Goal: Transaction & Acquisition: Subscribe to service/newsletter

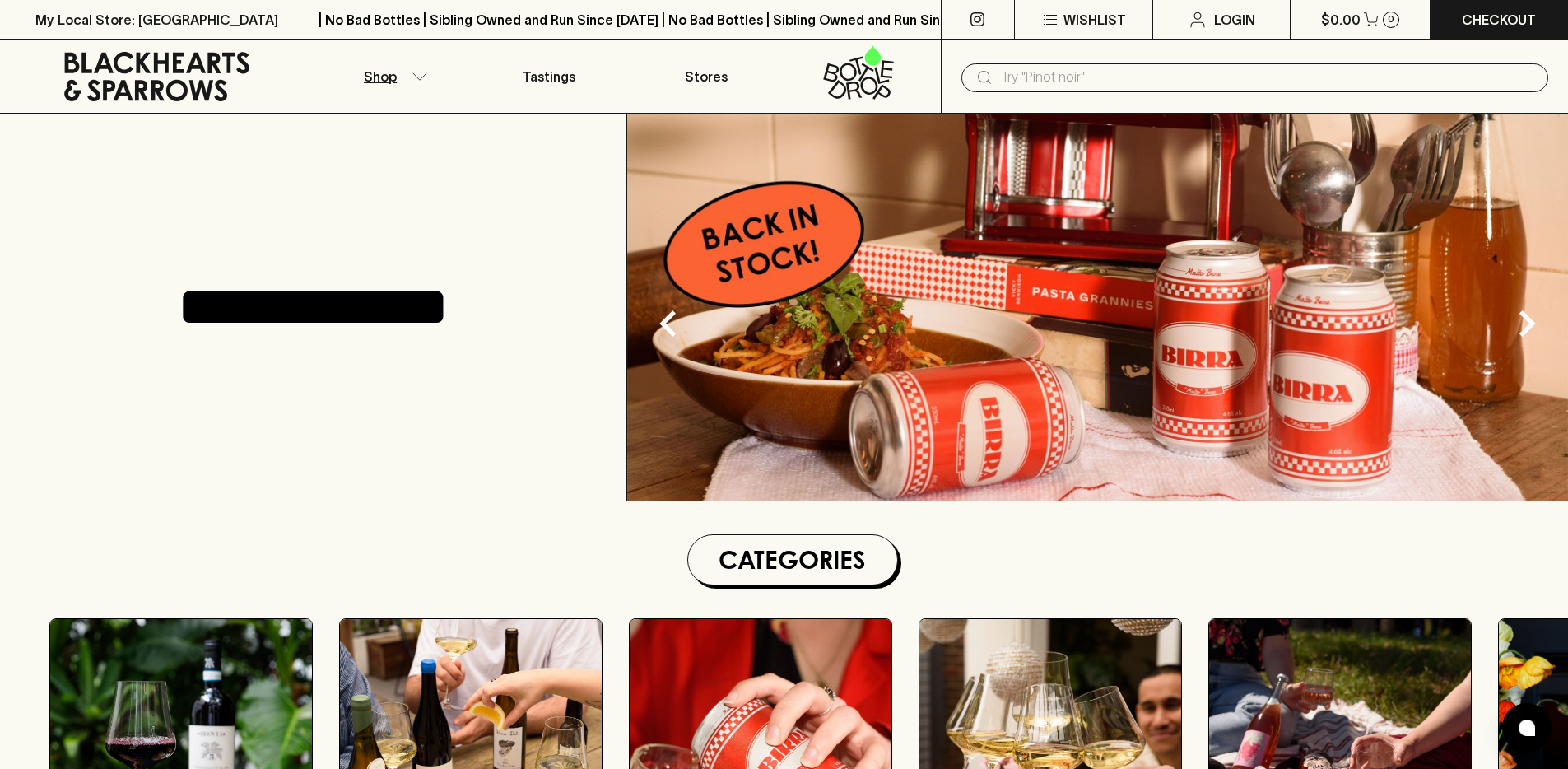
click at [371, 67] on p "Shop" at bounding box center [380, 76] width 33 height 20
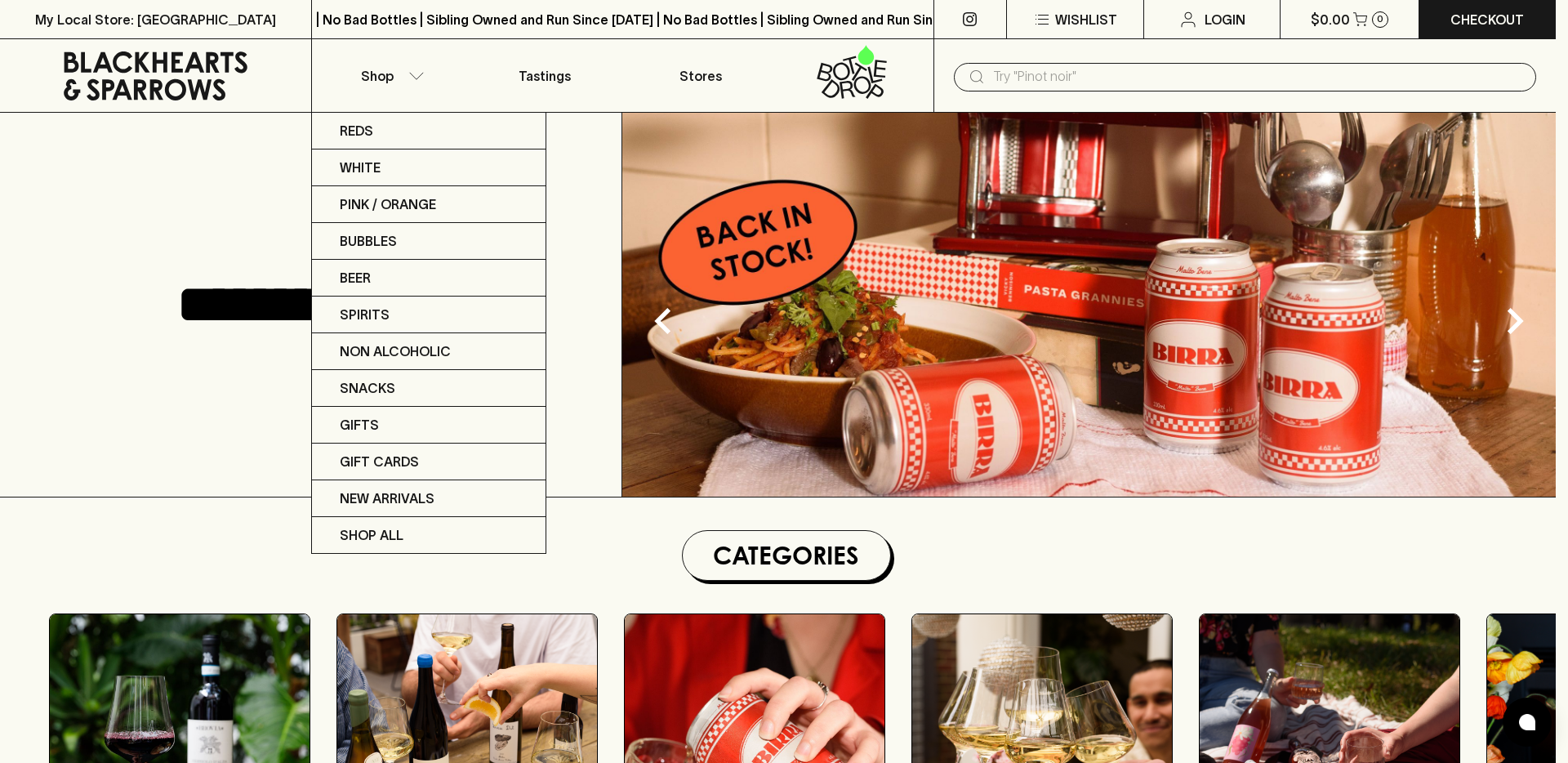
click at [569, 565] on div at bounding box center [784, 381] width 1568 height 763
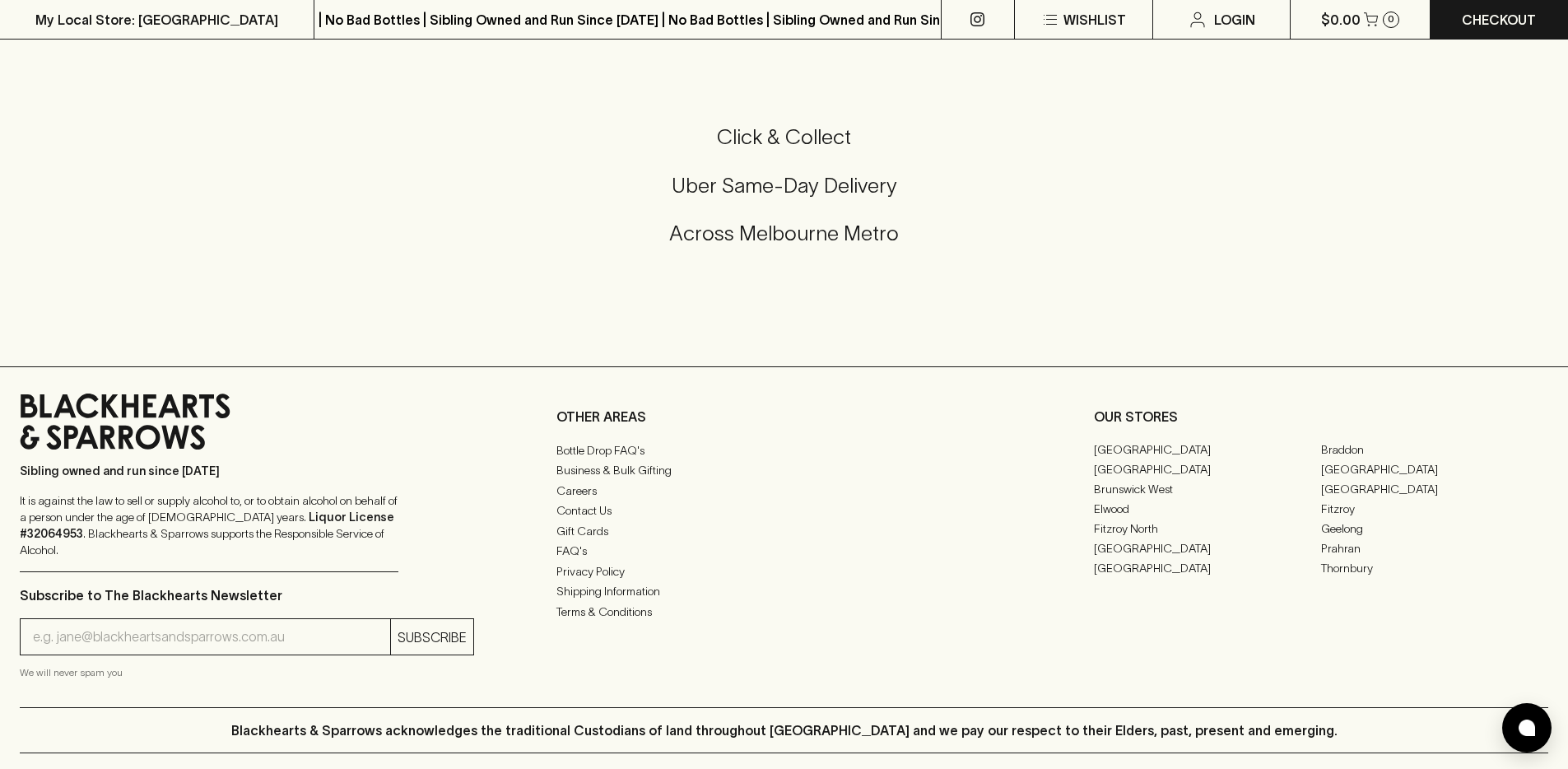
scroll to position [3746, 0]
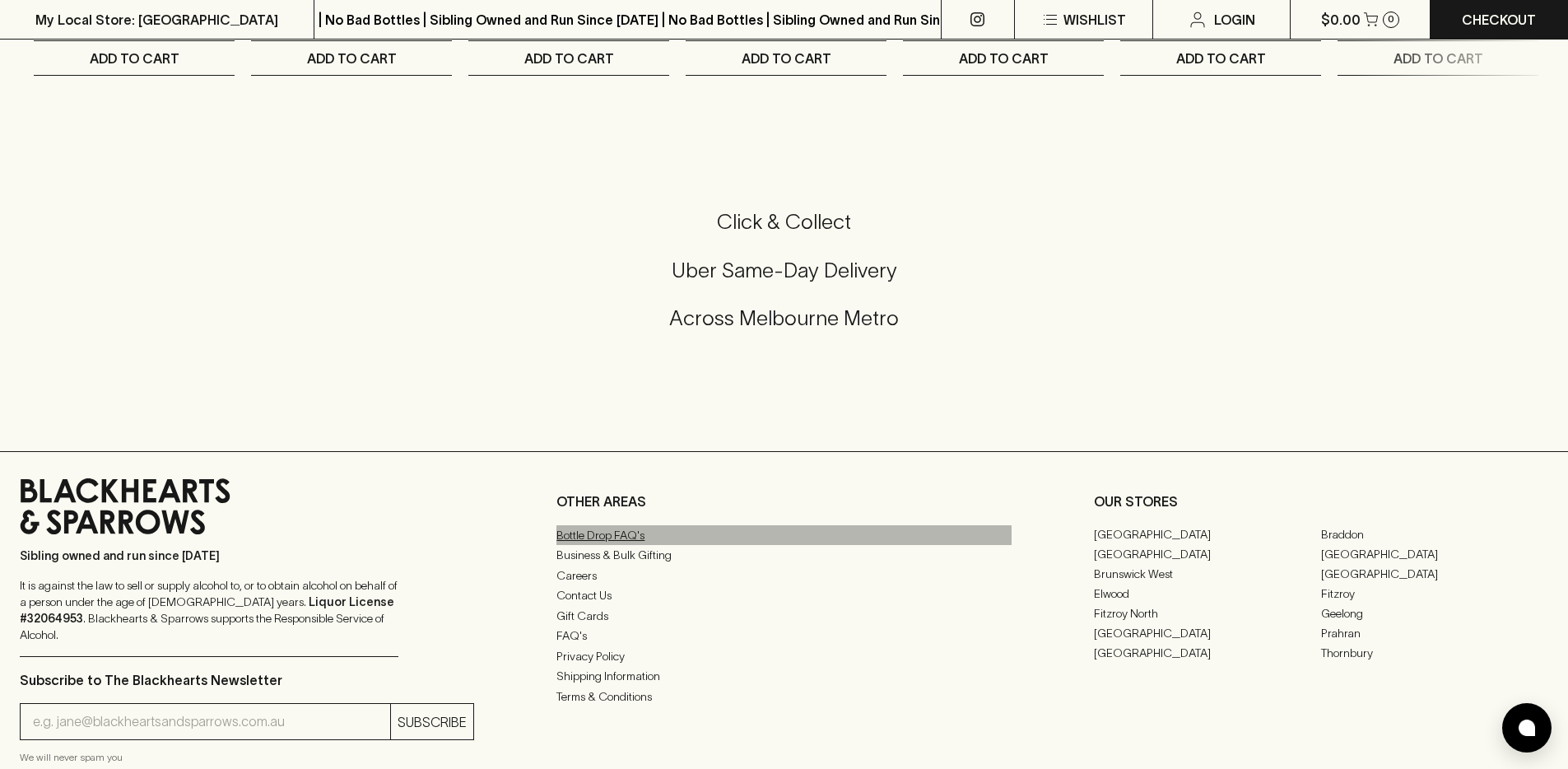
click at [599, 545] on link "Bottle Drop FAQ's" at bounding box center [784, 534] width 455 height 20
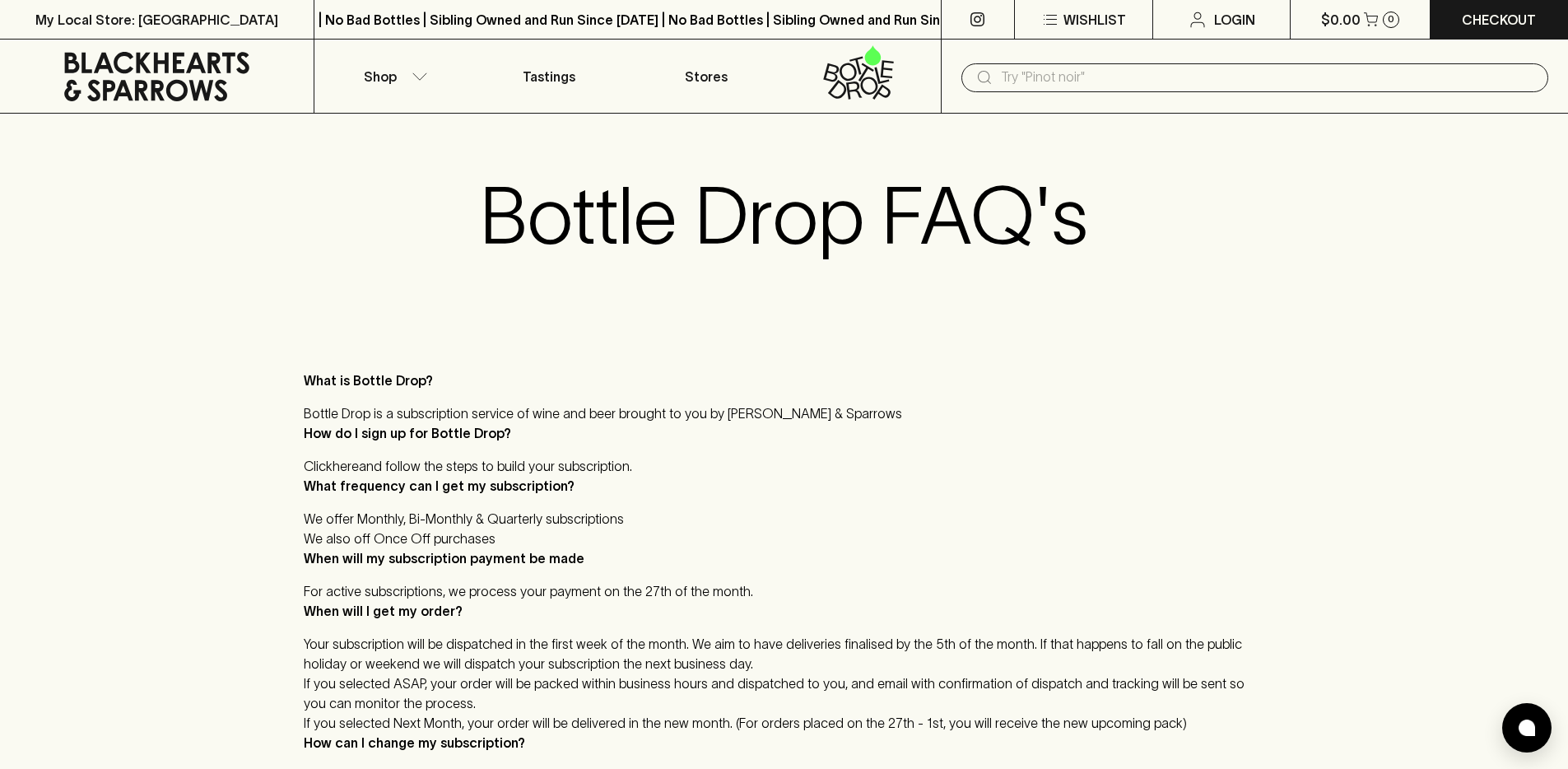
click at [162, 40] on link at bounding box center [157, 76] width 314 height 74
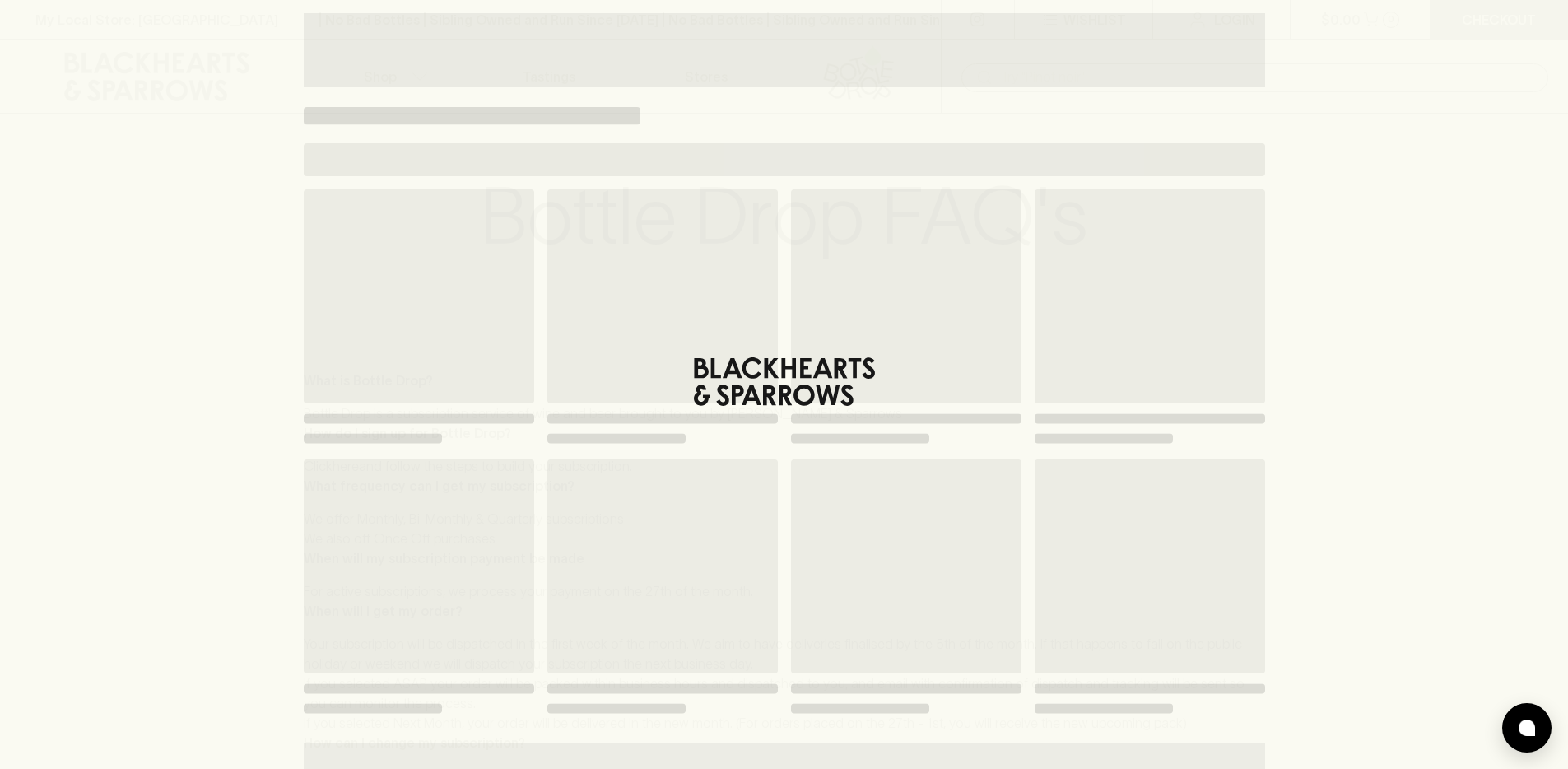
scroll to position [152, 0]
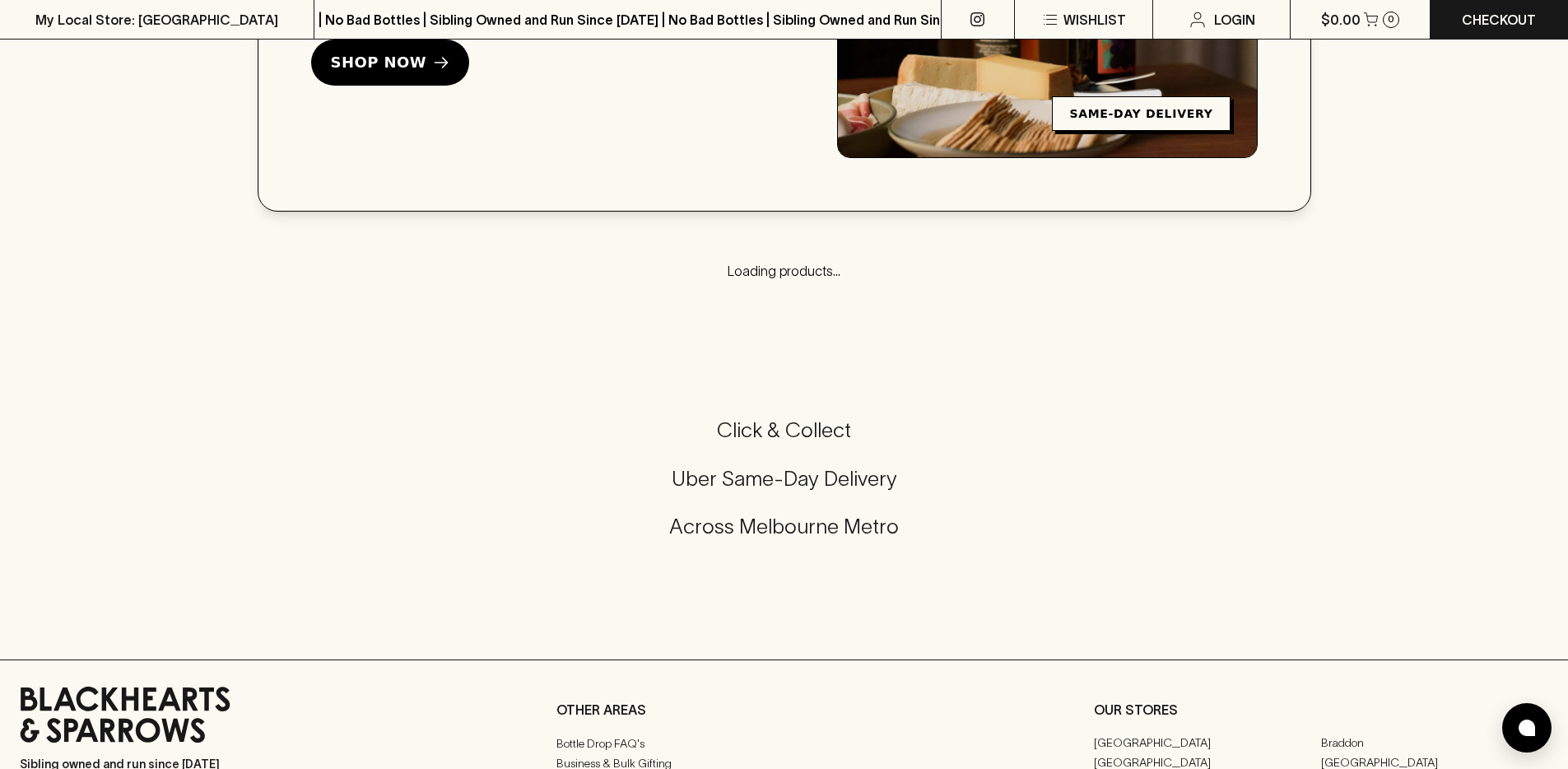
scroll to position [4083, 0]
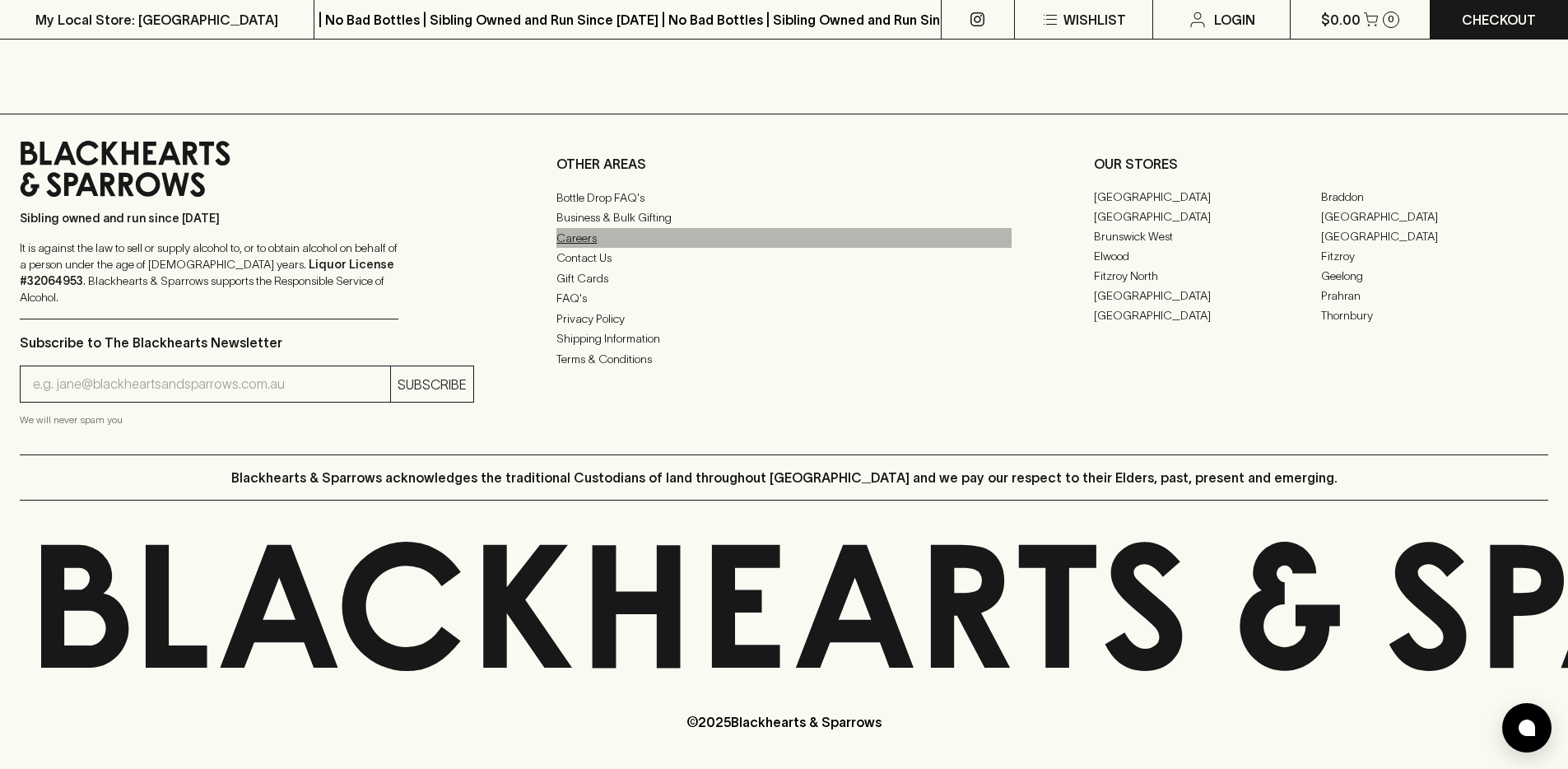
click at [587, 248] on link "Careers" at bounding box center [784, 237] width 455 height 20
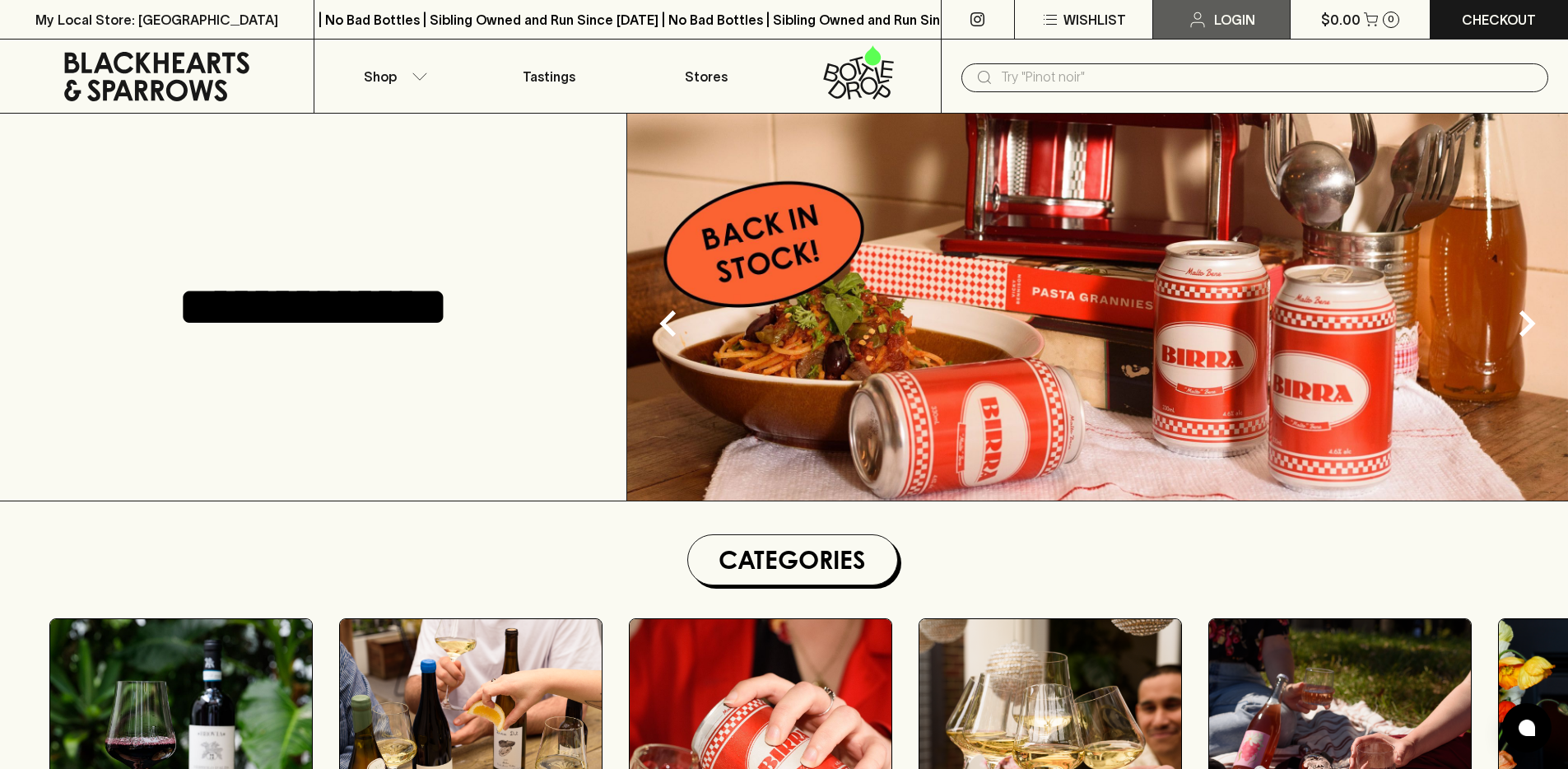
click at [1225, 15] on p "Login" at bounding box center [1235, 20] width 42 height 20
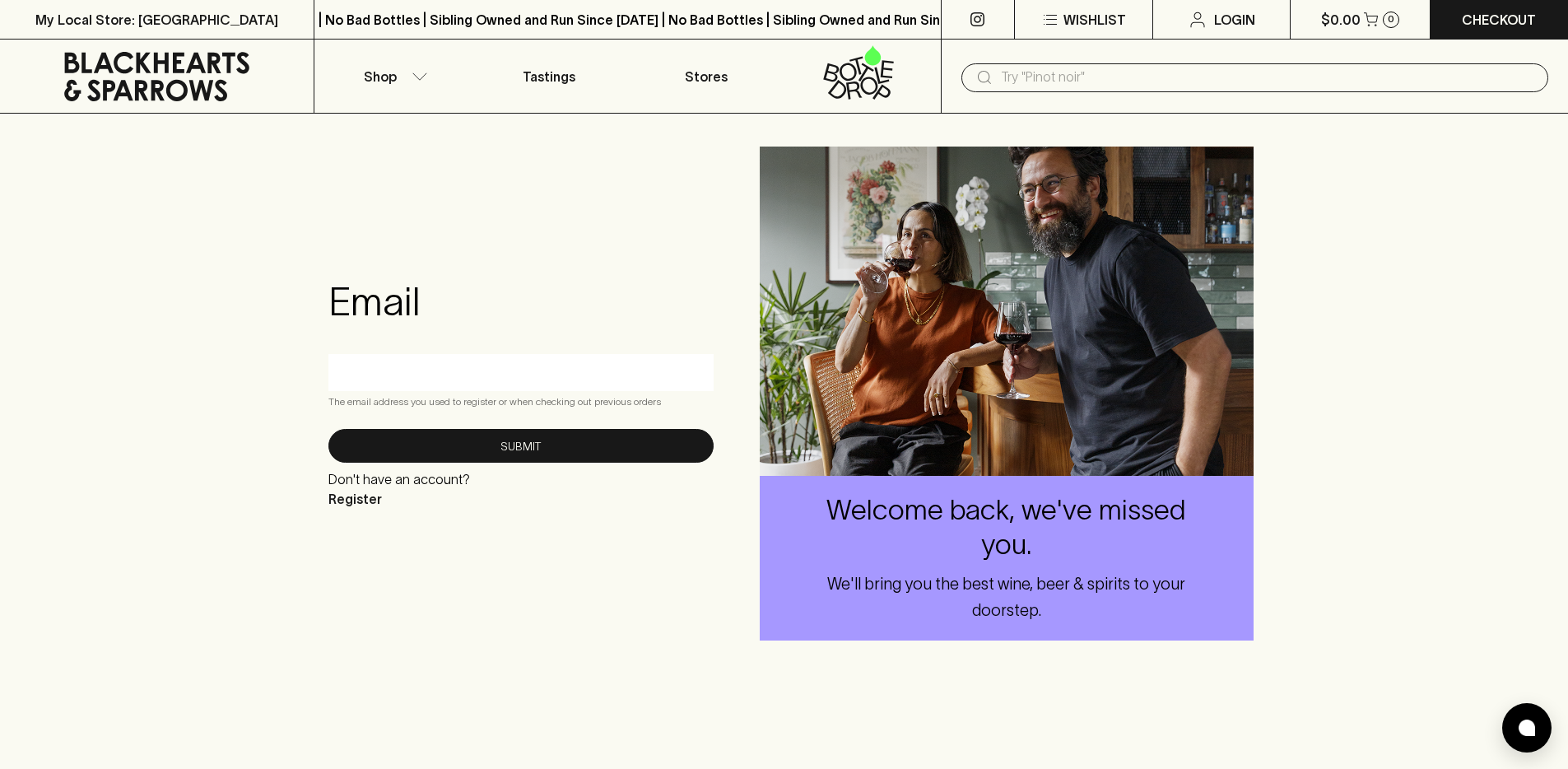
click at [437, 370] on input "text" at bounding box center [521, 371] width 360 height 26
type input "[PERSON_NAME][EMAIL_ADDRESS][DOMAIN_NAME]"
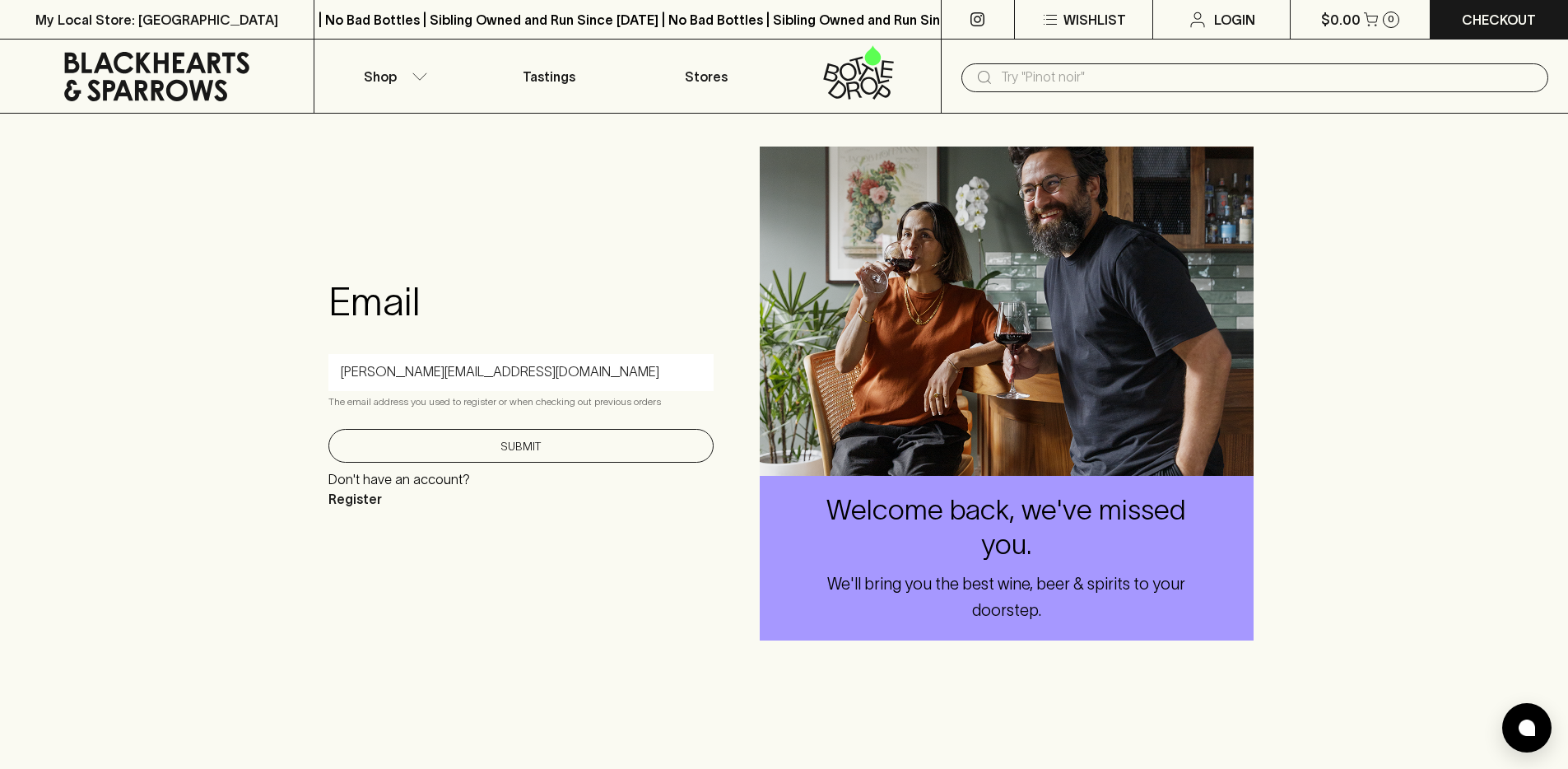
drag, startPoint x: 497, startPoint y: 426, endPoint x: 495, endPoint y: 438, distance: 12.2
click at [497, 431] on form "Email ralph.v@blackhearts.com.au The email address you used to register or when…" at bounding box center [521, 393] width 385 height 231
click at [495, 438] on button "Submit" at bounding box center [521, 446] width 385 height 34
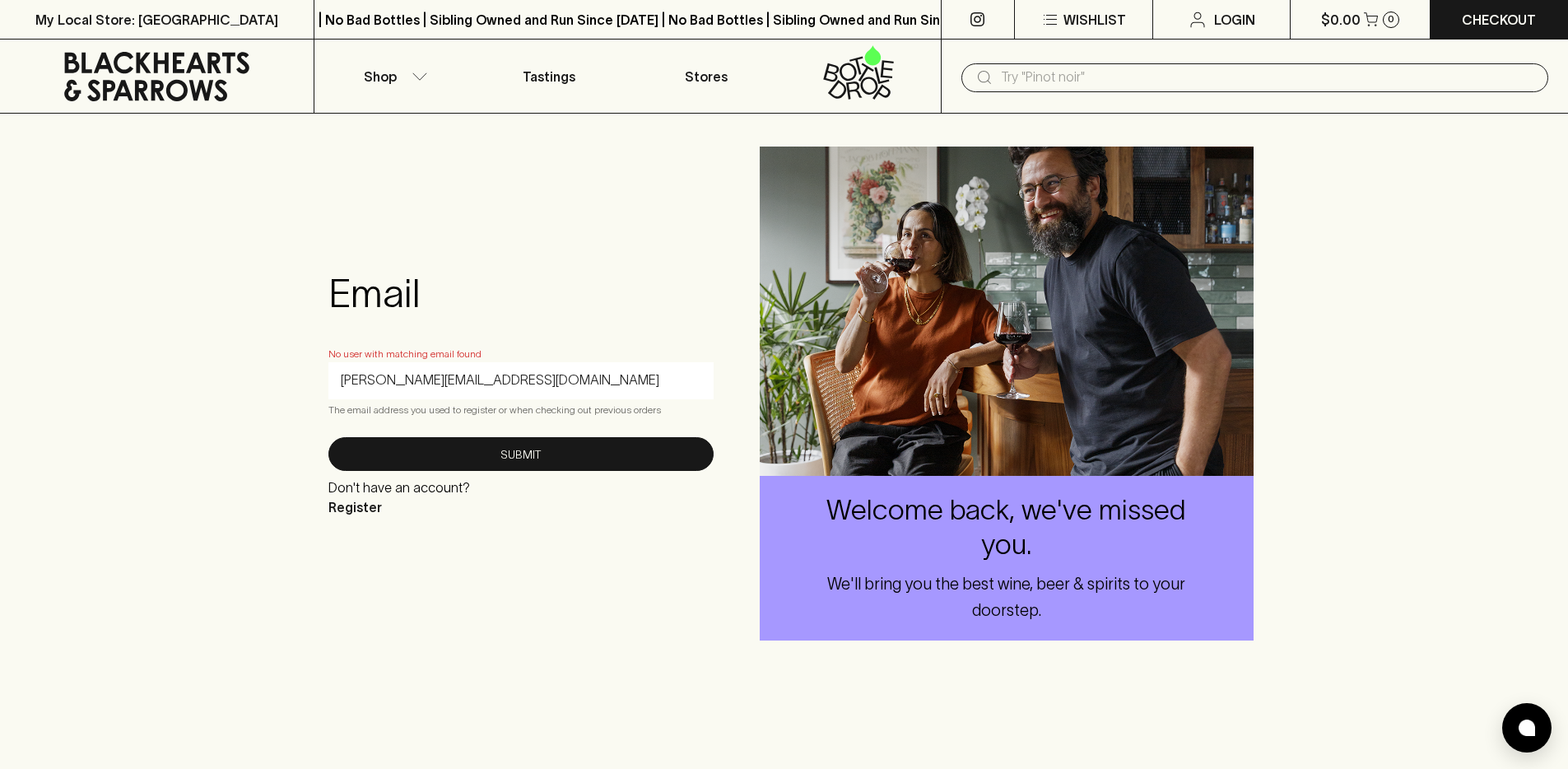
click at [349, 379] on input "[PERSON_NAME][EMAIL_ADDRESS][DOMAIN_NAME]" at bounding box center [521, 380] width 360 height 26
click at [341, 377] on input "[PERSON_NAME][EMAIL_ADDRESS][DOMAIN_NAME]" at bounding box center [521, 380] width 360 height 26
click at [521, 298] on h3 "Email" at bounding box center [521, 293] width 385 height 46
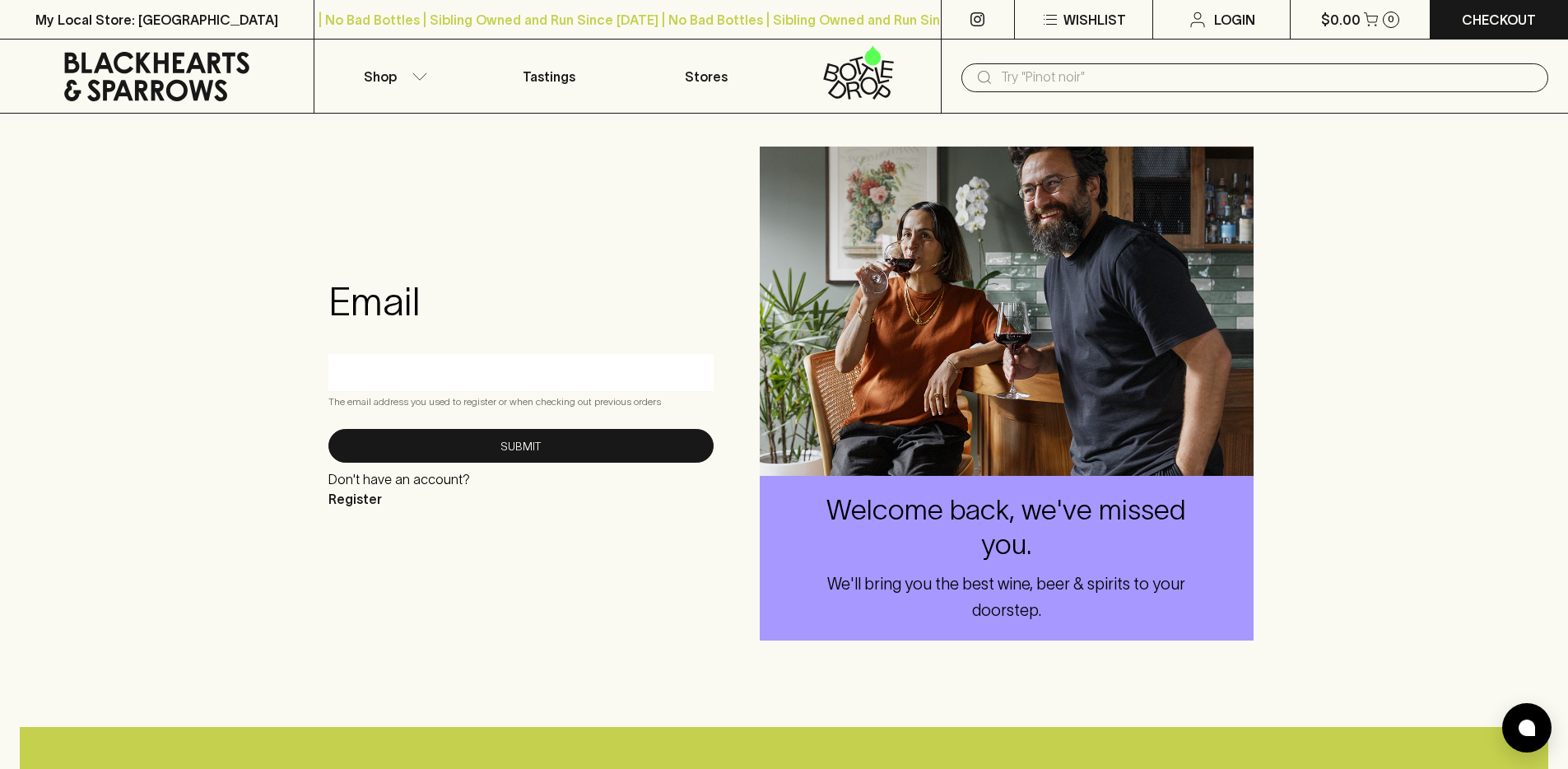
click at [438, 382] on input "text" at bounding box center [521, 371] width 360 height 26
click at [365, 225] on div "Email The email address you used to register or when checking out previous orde…" at bounding box center [784, 393] width 1568 height 560
click at [873, 76] on icon at bounding box center [858, 72] width 135 height 54
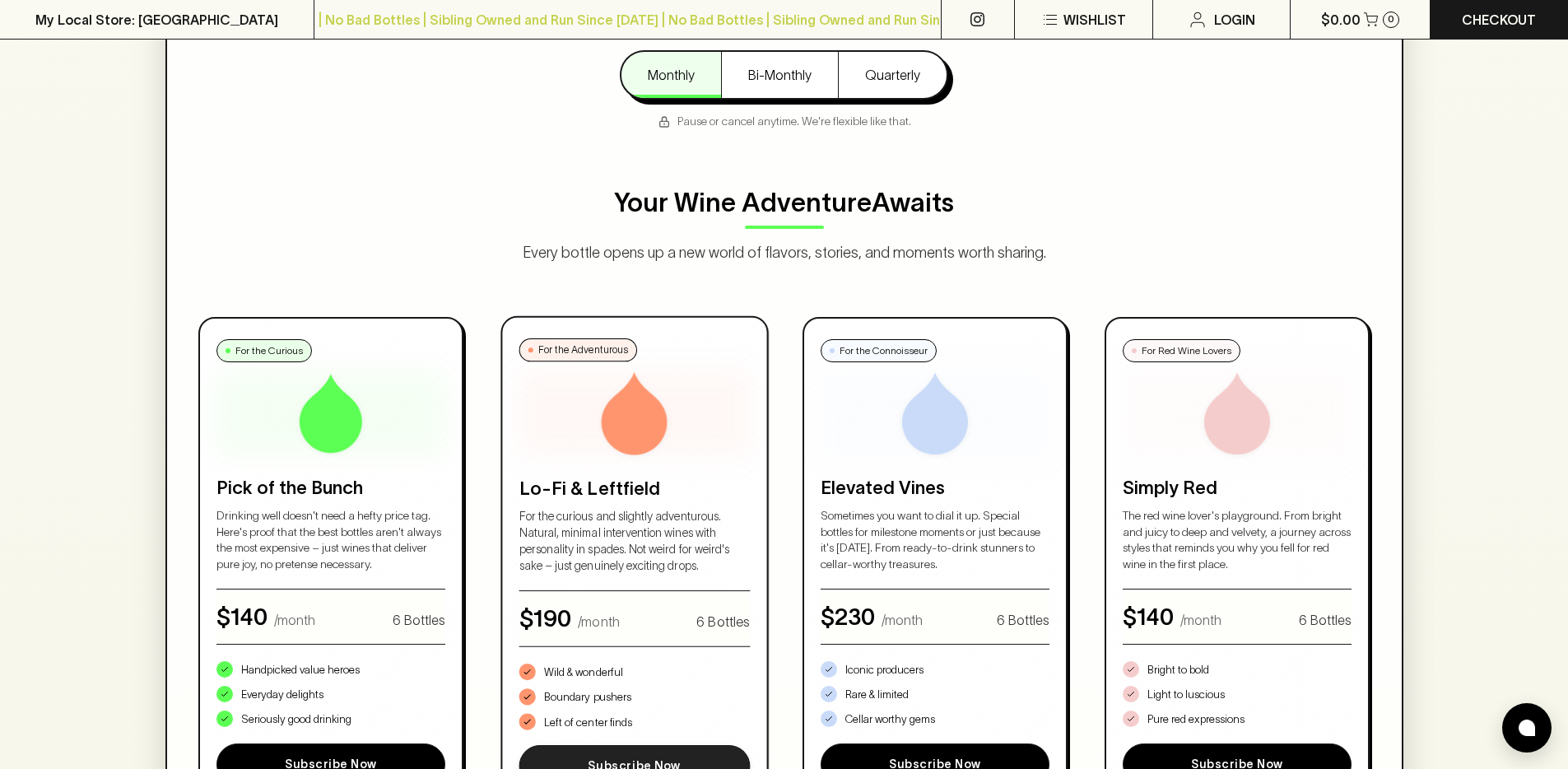
scroll to position [688, 0]
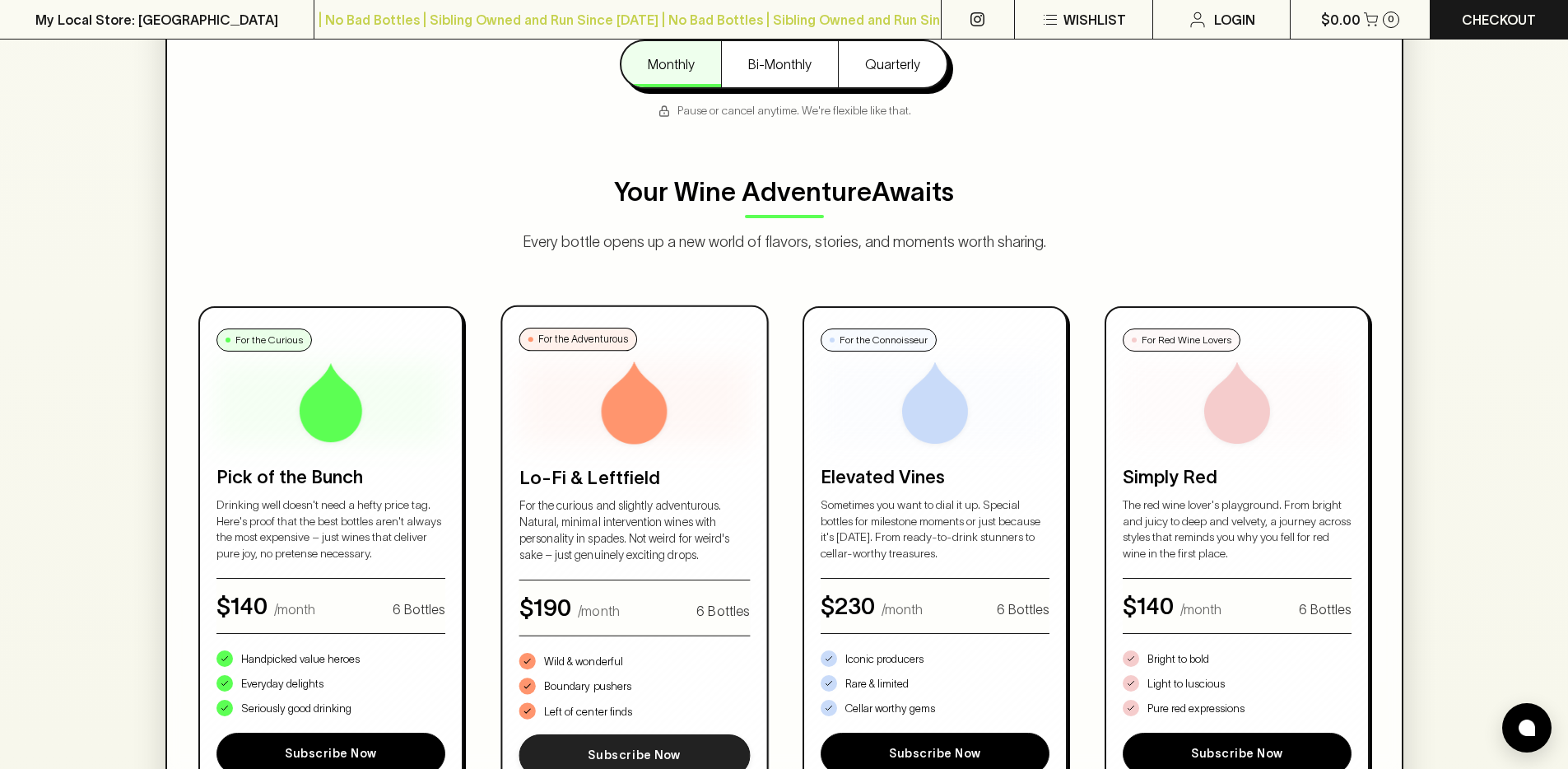
click at [690, 749] on button "Subscribe Now" at bounding box center [634, 755] width 231 height 42
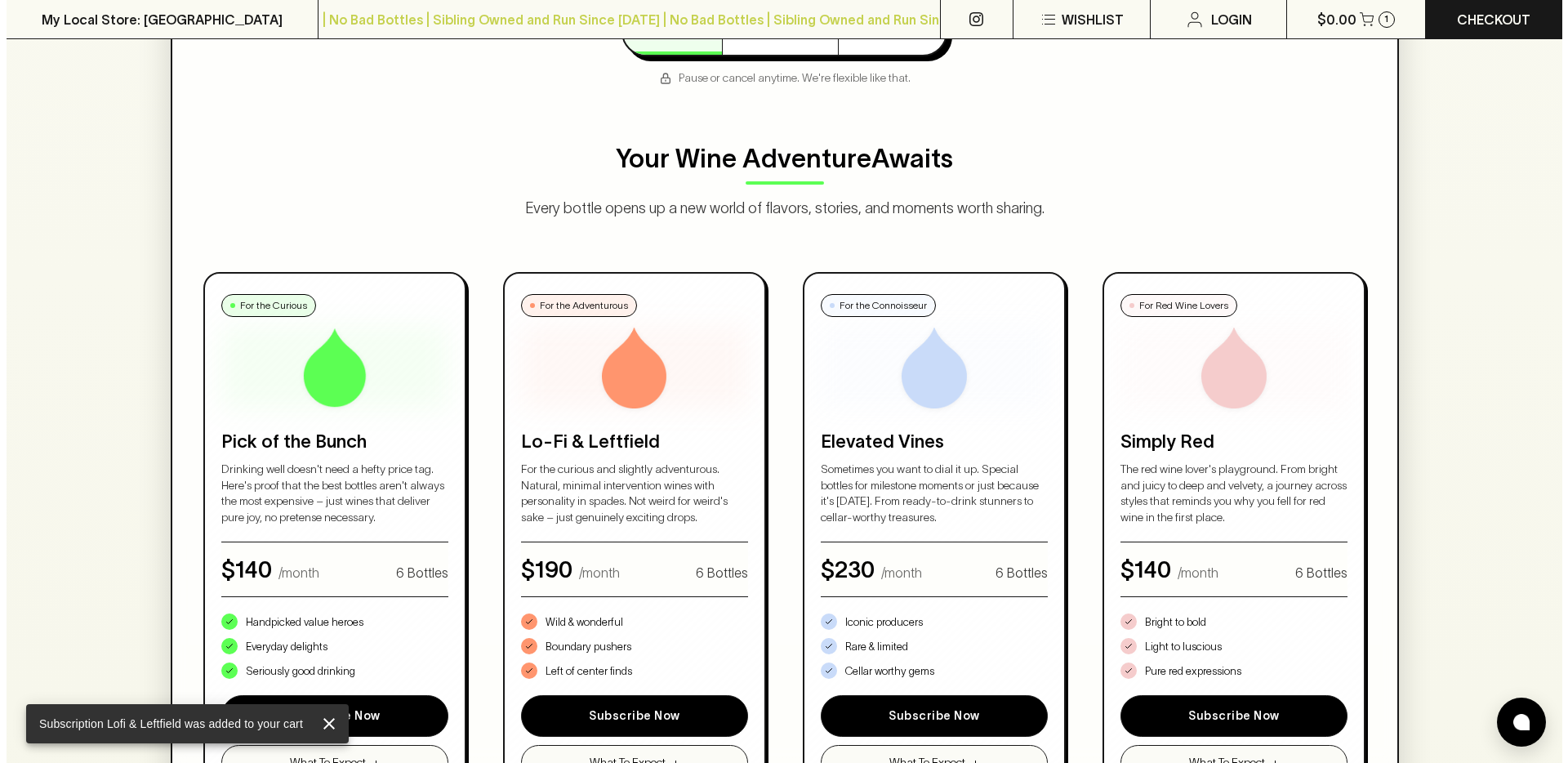
scroll to position [0, 0]
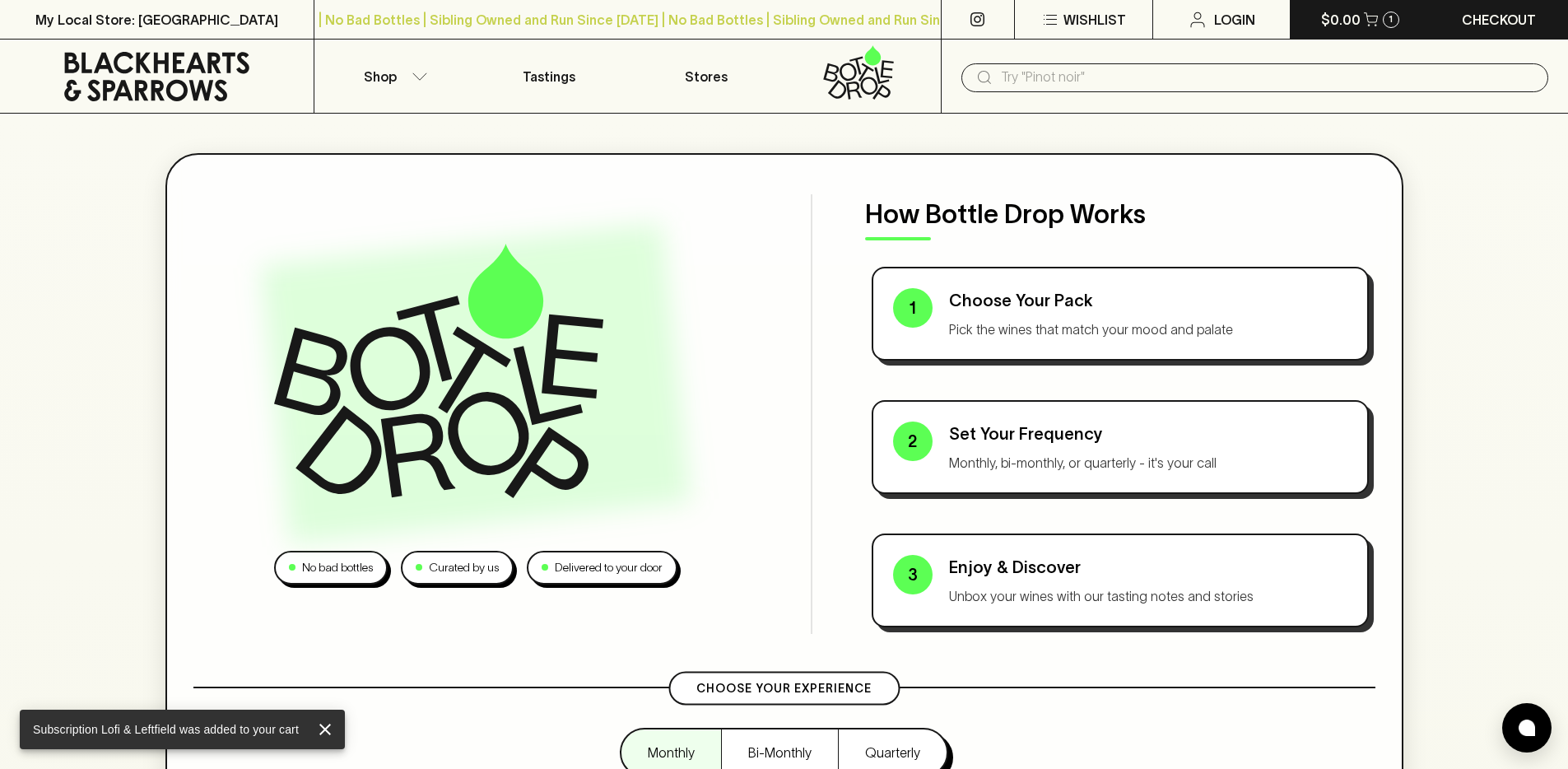
click at [1368, 25] on icon "button" at bounding box center [1369, 25] width 2 height 2
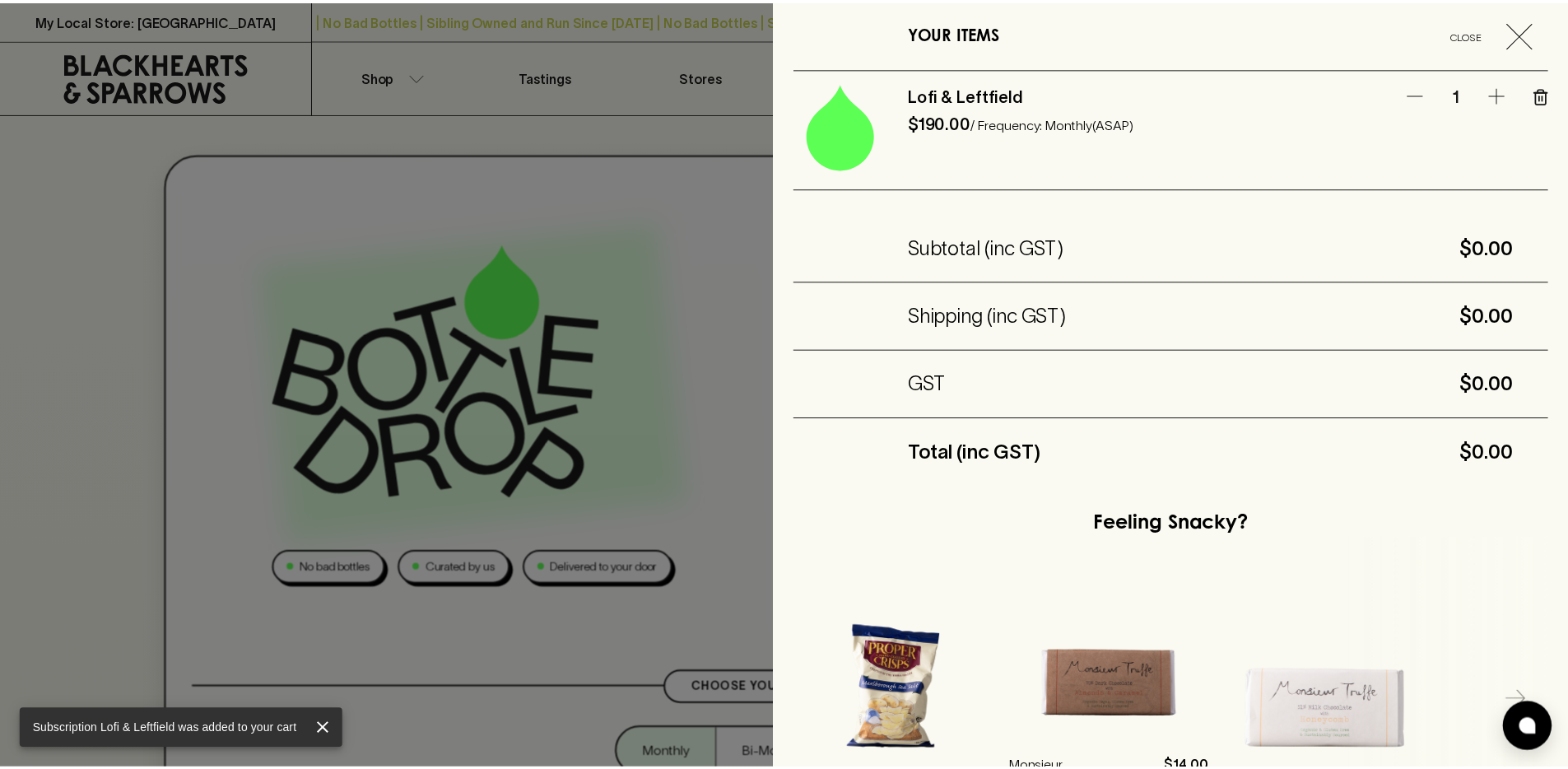
scroll to position [229, 0]
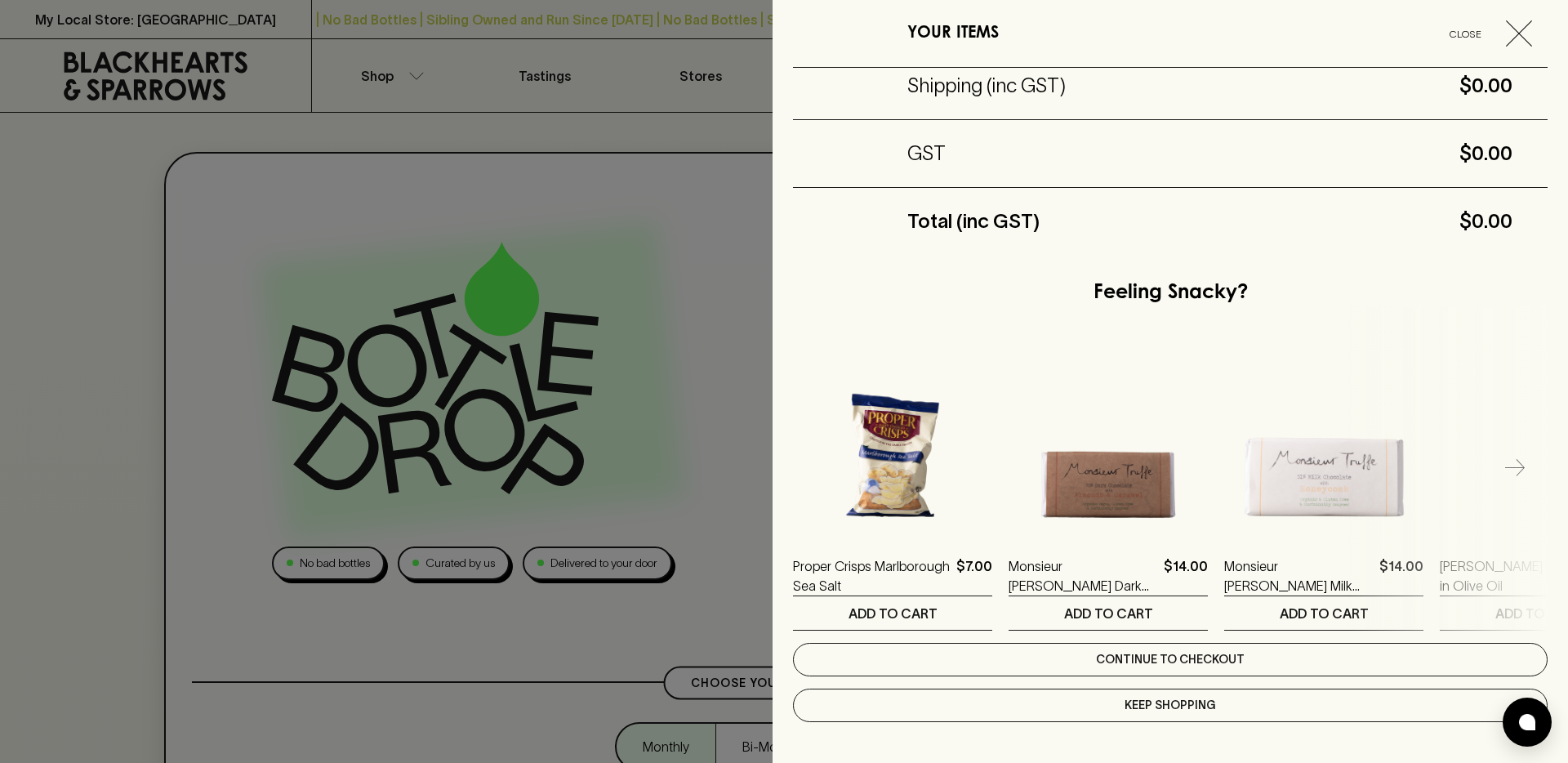
click at [1113, 660] on link "Continue to checkout" at bounding box center [1169, 660] width 755 height 34
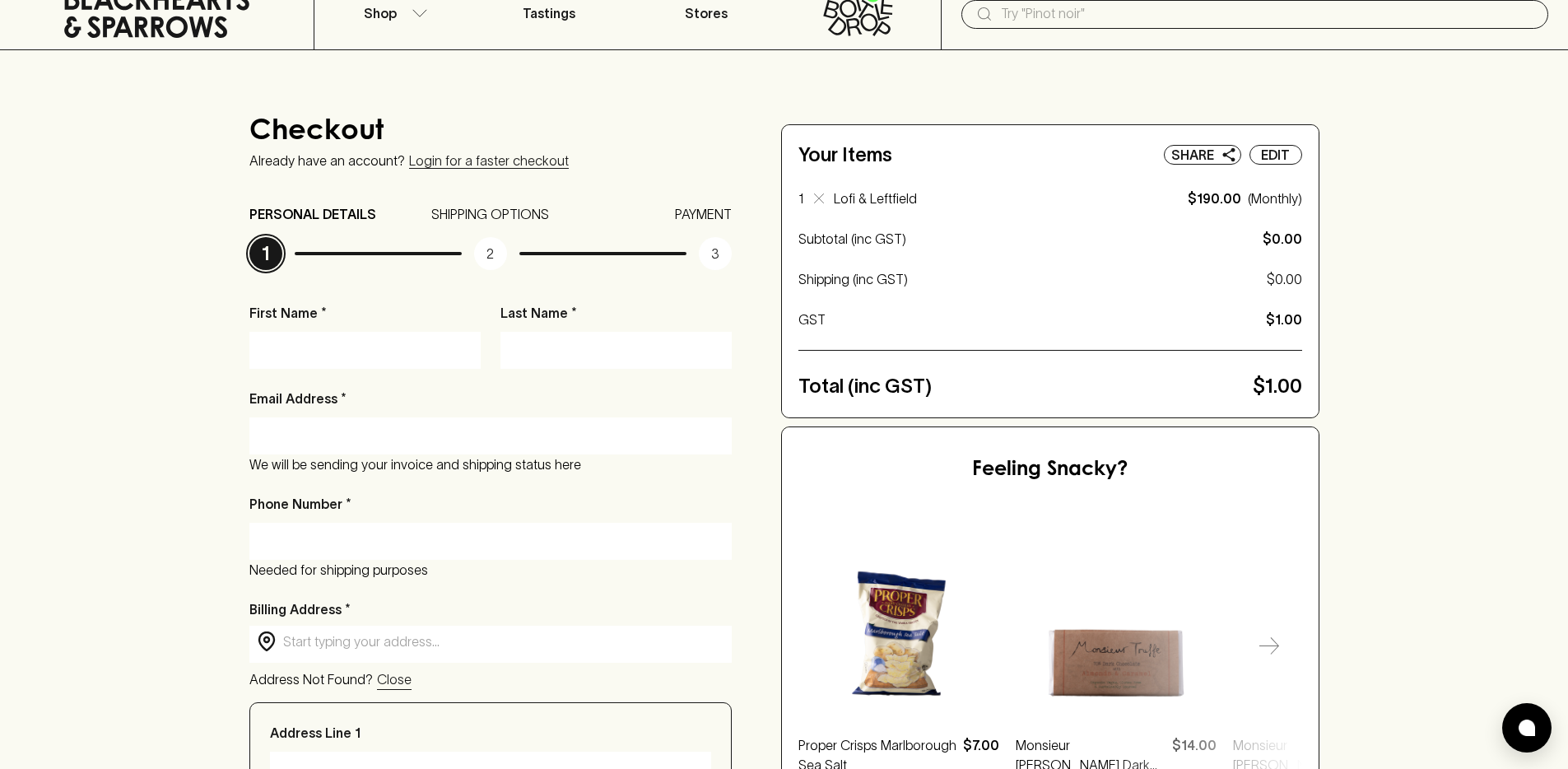
scroll to position [74, 0]
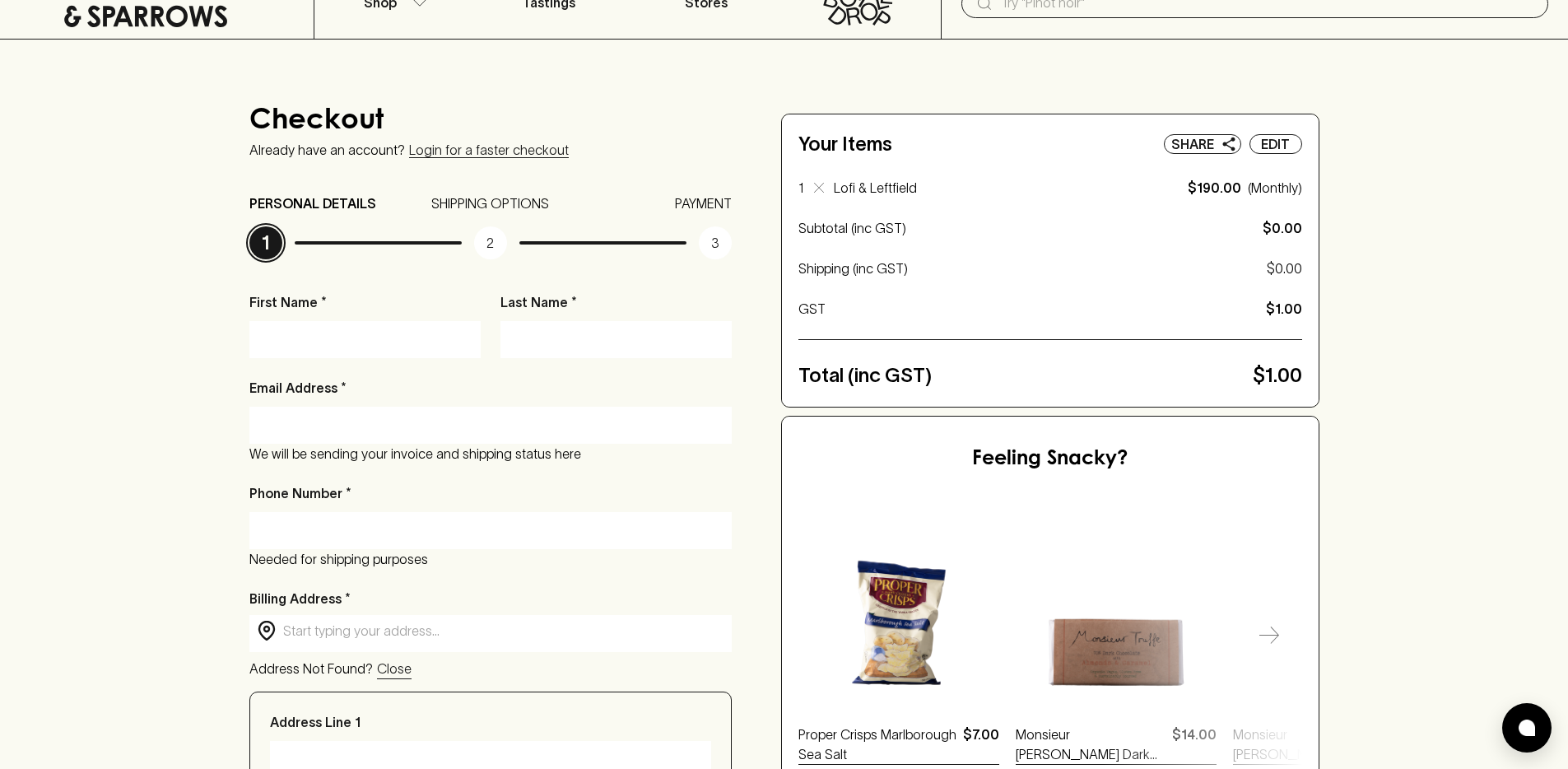
click at [348, 332] on input "First Name *" at bounding box center [365, 338] width 207 height 26
type input "[PERSON_NAME]"
type input "Ventura"
type input "[PERSON_NAME][EMAIL_ADDRESS][DOMAIN_NAME]"
type input "0391195100"
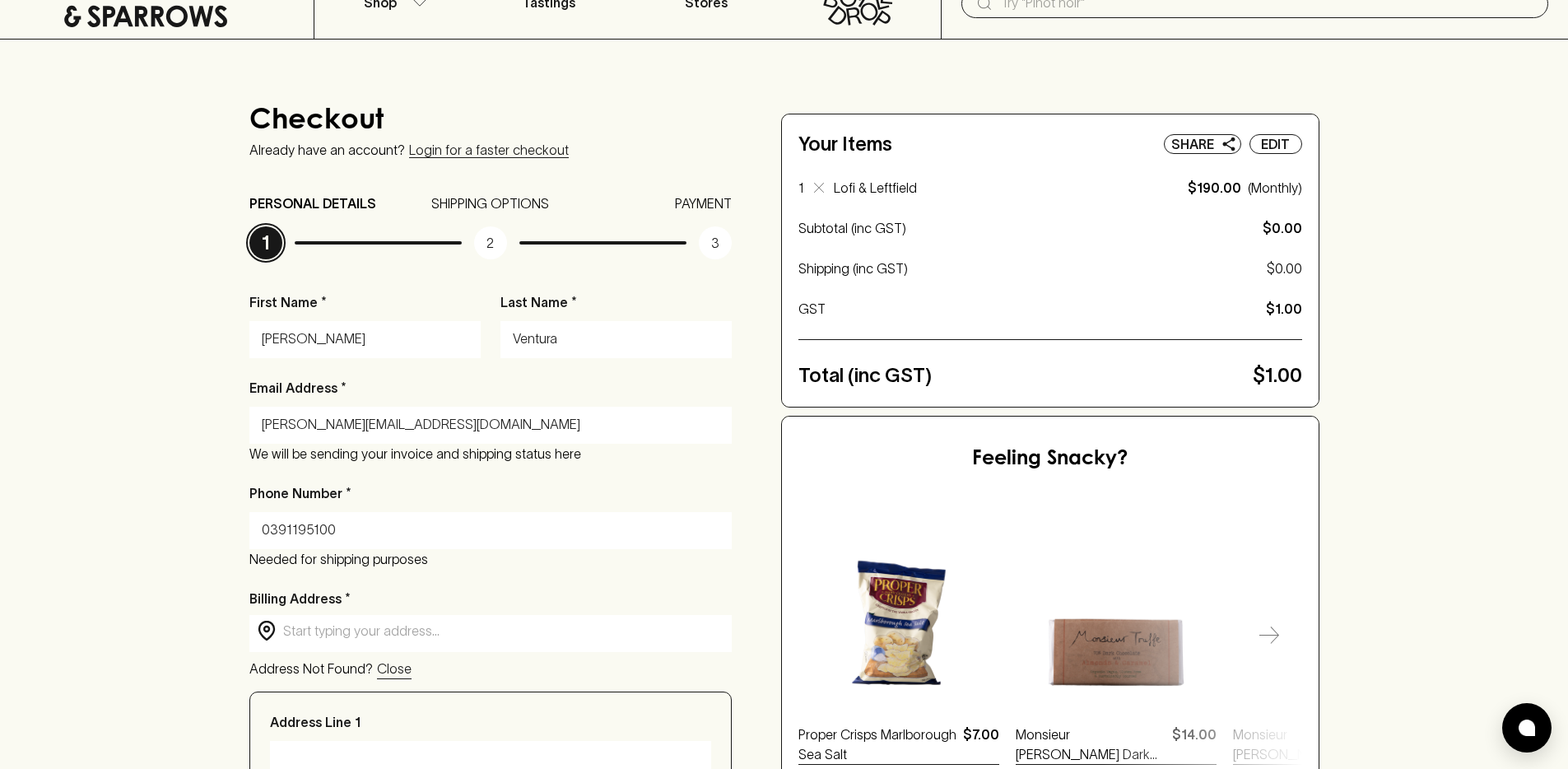
type input "level 1/[STREET_ADDRESS][PERSON_NAME]"
type input "Fitzroy"
type input "3065"
type input "VIC"
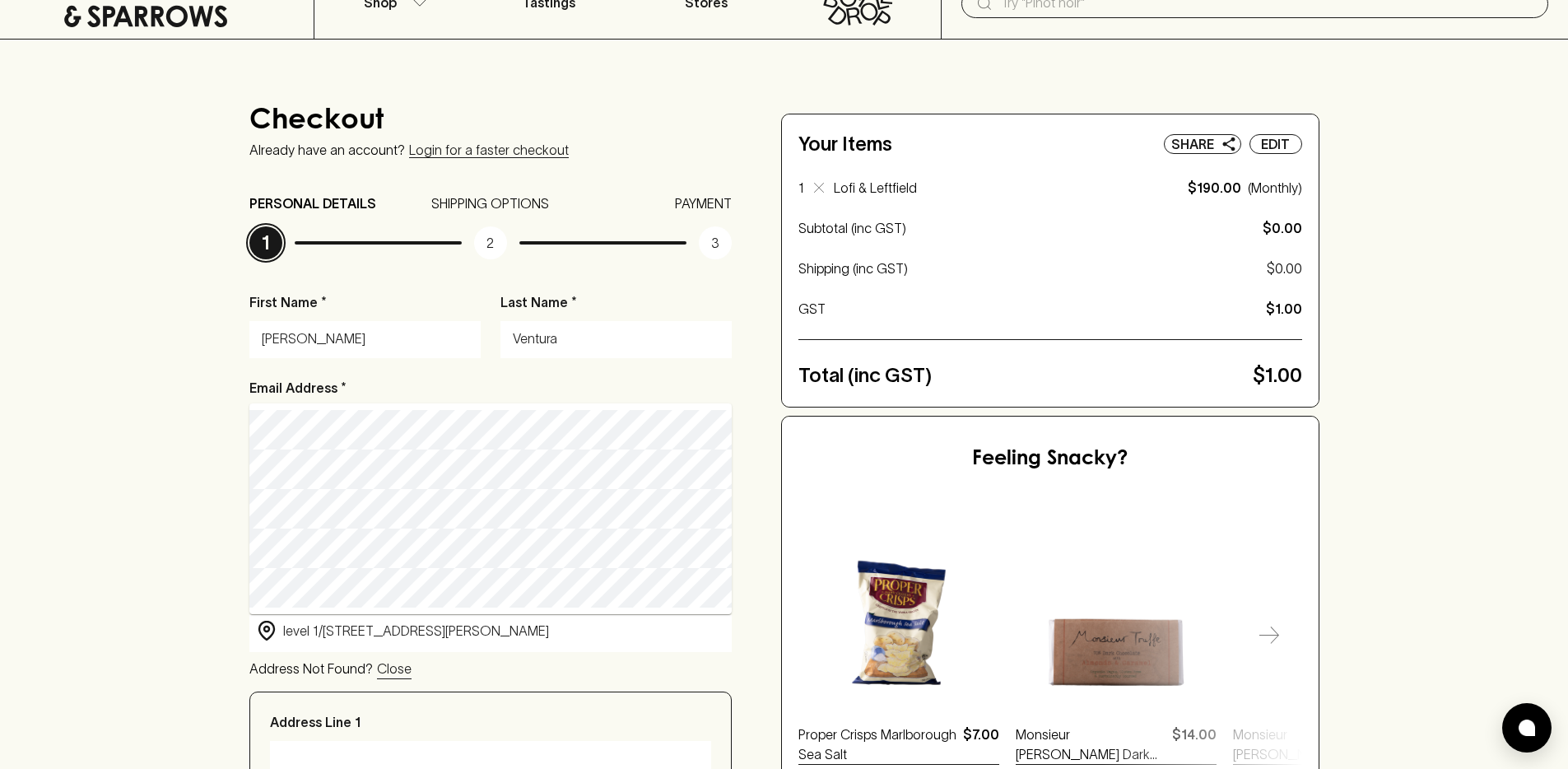
click at [151, 439] on div "Checkout Already have an account? Login for a faster checkout PERSONAL DETAILS …" at bounding box center [784, 668] width 1568 height 1257
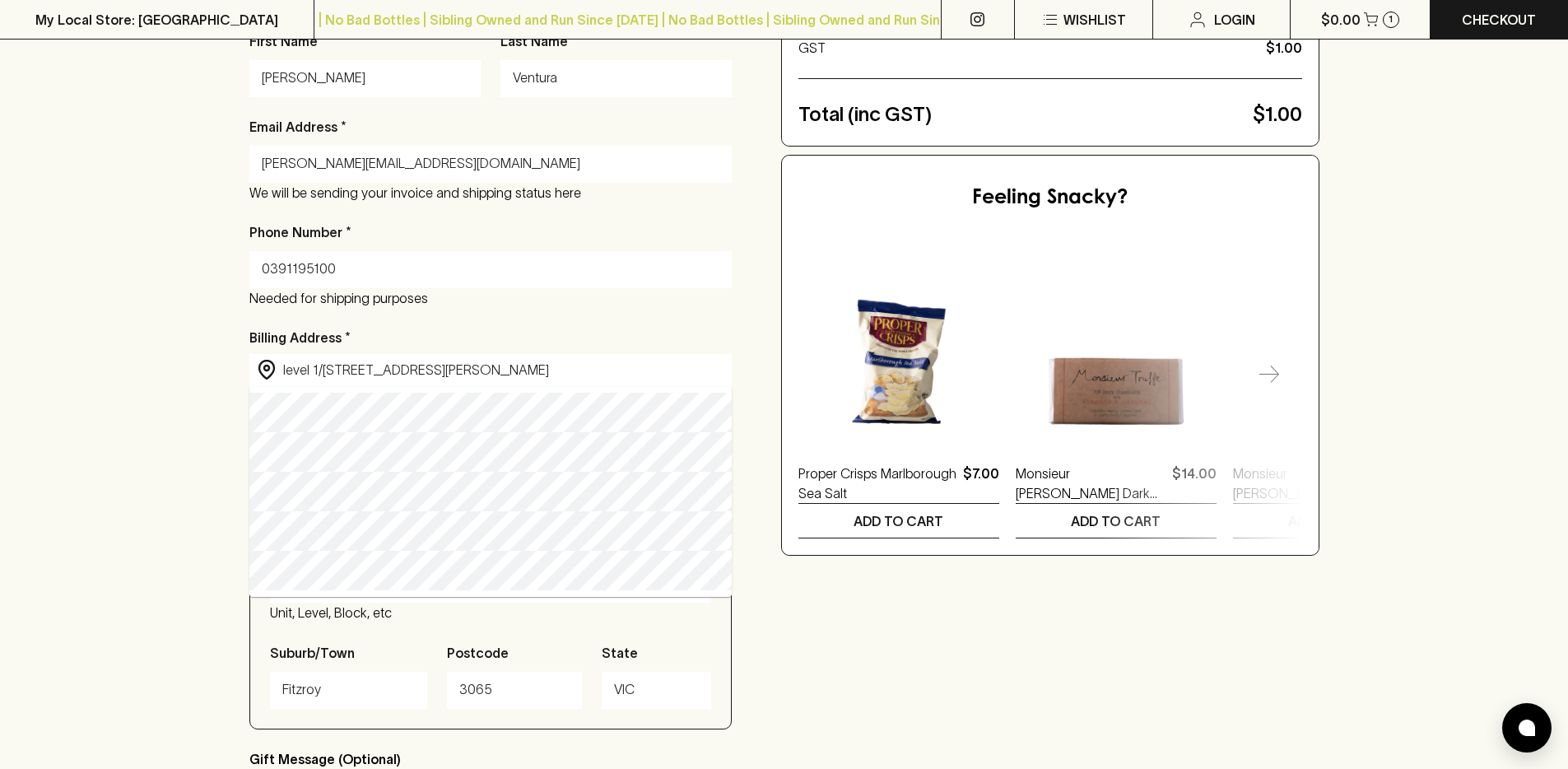
scroll to position [420, 0]
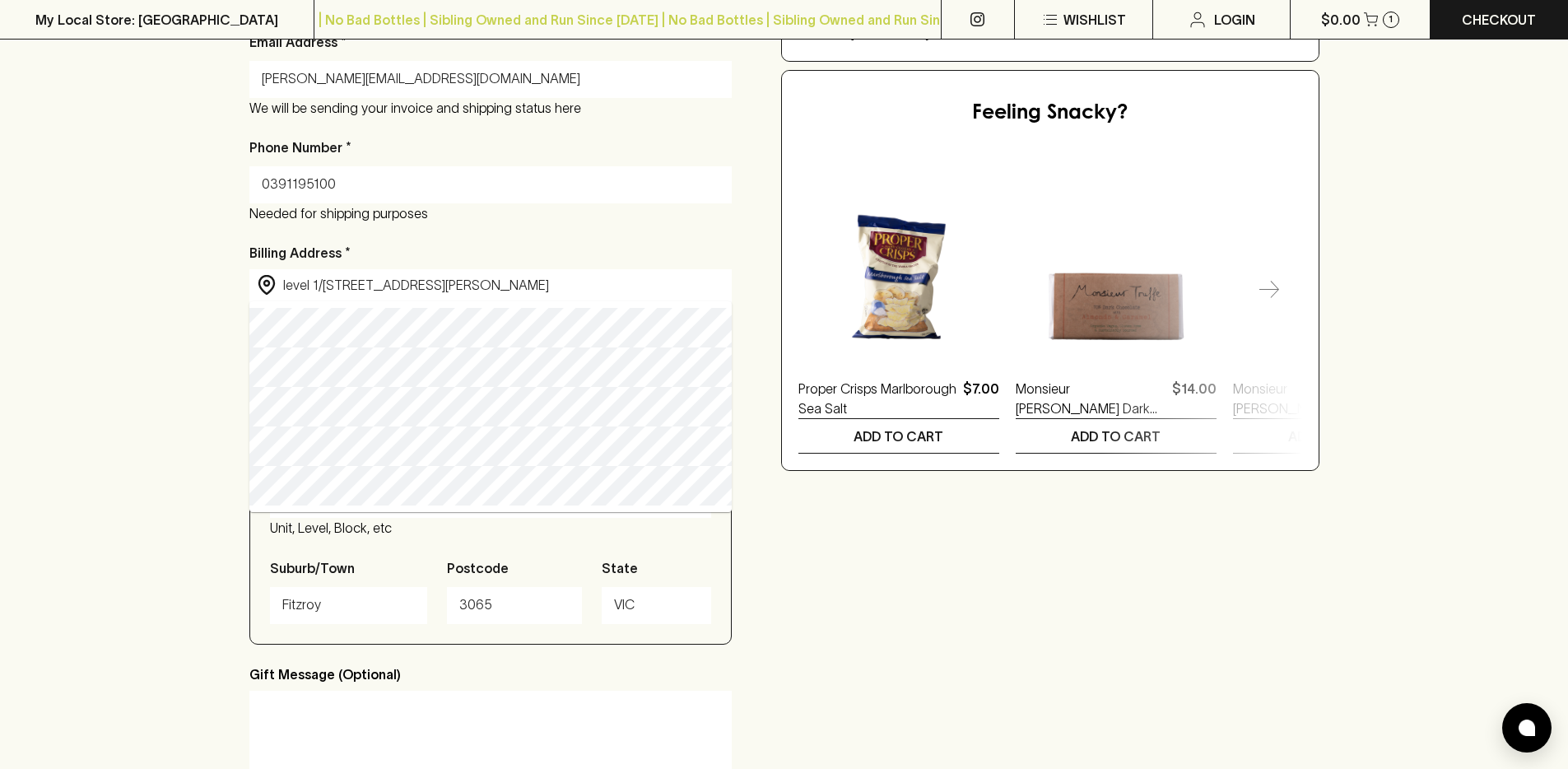
click at [151, 439] on div "Checkout Already have an account? Login for a faster checkout PERSONAL DETAILS …" at bounding box center [784, 322] width 1568 height 1257
drag, startPoint x: 168, startPoint y: 577, endPoint x: 741, endPoint y: 647, distance: 577.3
click at [235, 582] on div "Checkout Already have an account? Login for a faster checkout PERSONAL DETAILS …" at bounding box center [784, 322] width 1568 height 1257
click at [1024, 699] on div "Checkout Already have an account? Login for a faster checkout PERSONAL DETAILS …" at bounding box center [784, 323] width 1070 height 1126
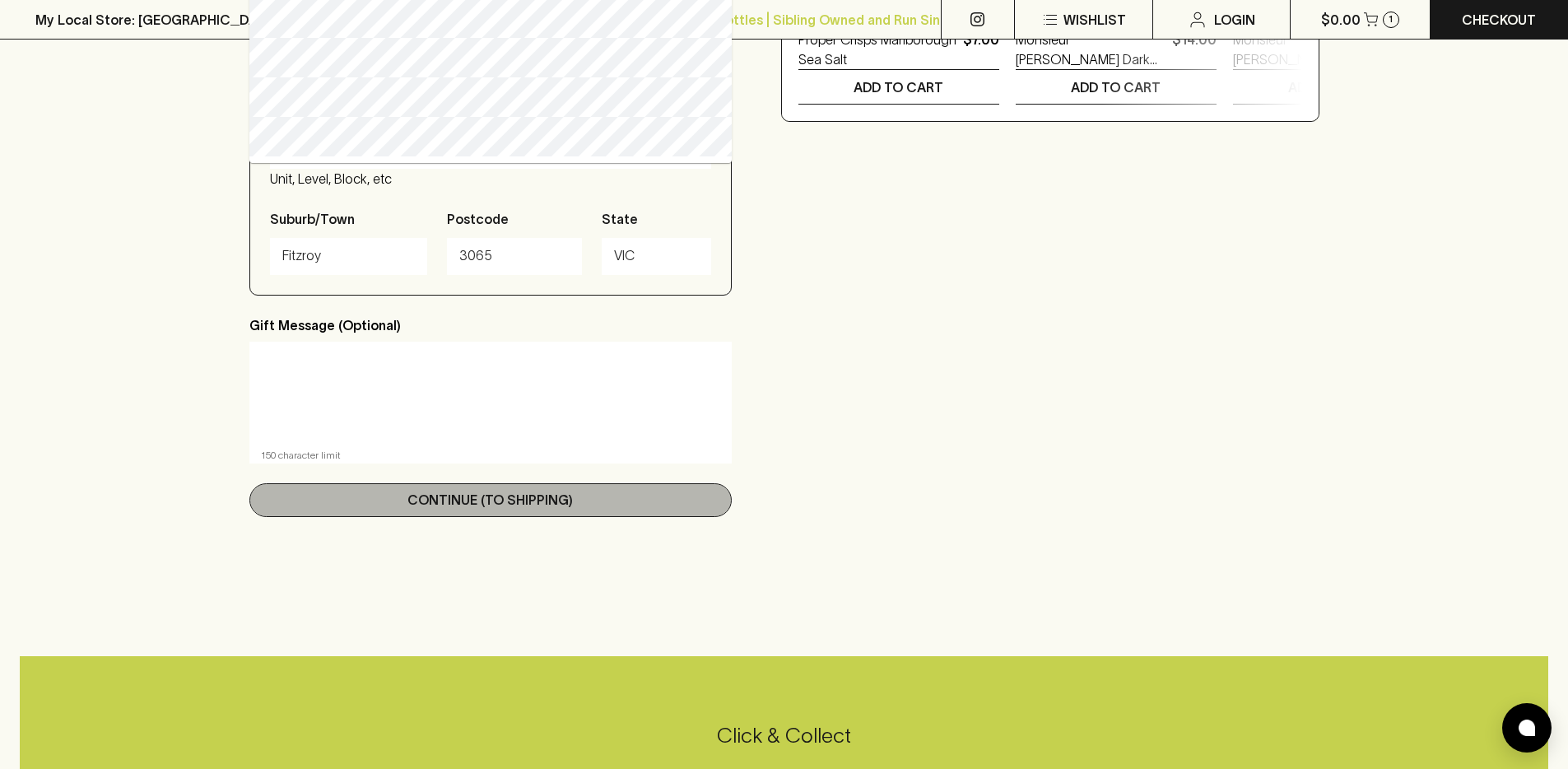
click at [554, 504] on p "Continue (To Shipping)" at bounding box center [489, 499] width 165 height 20
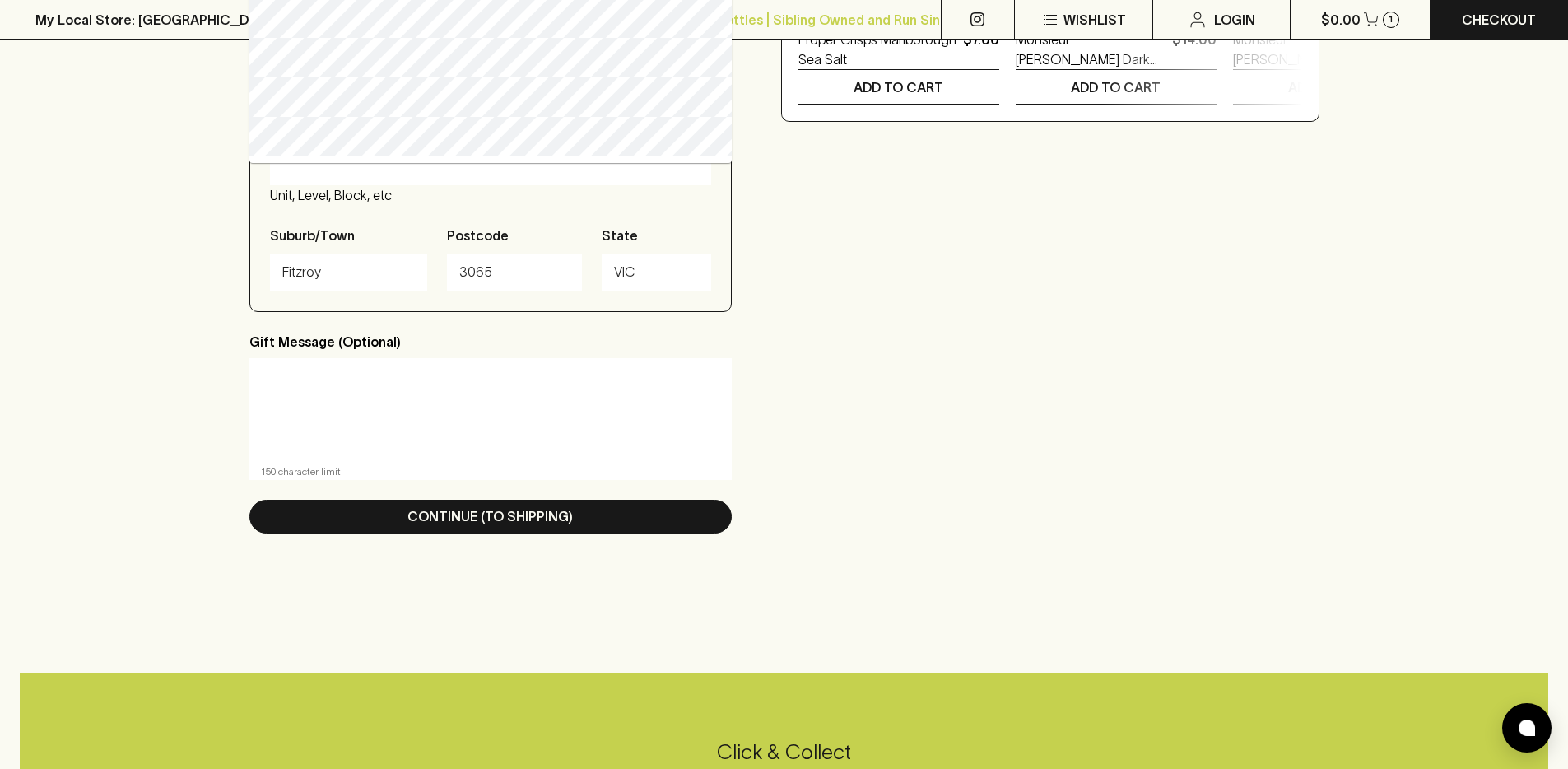
click at [663, 444] on div "x ​" at bounding box center [490, 409] width 483 height 103
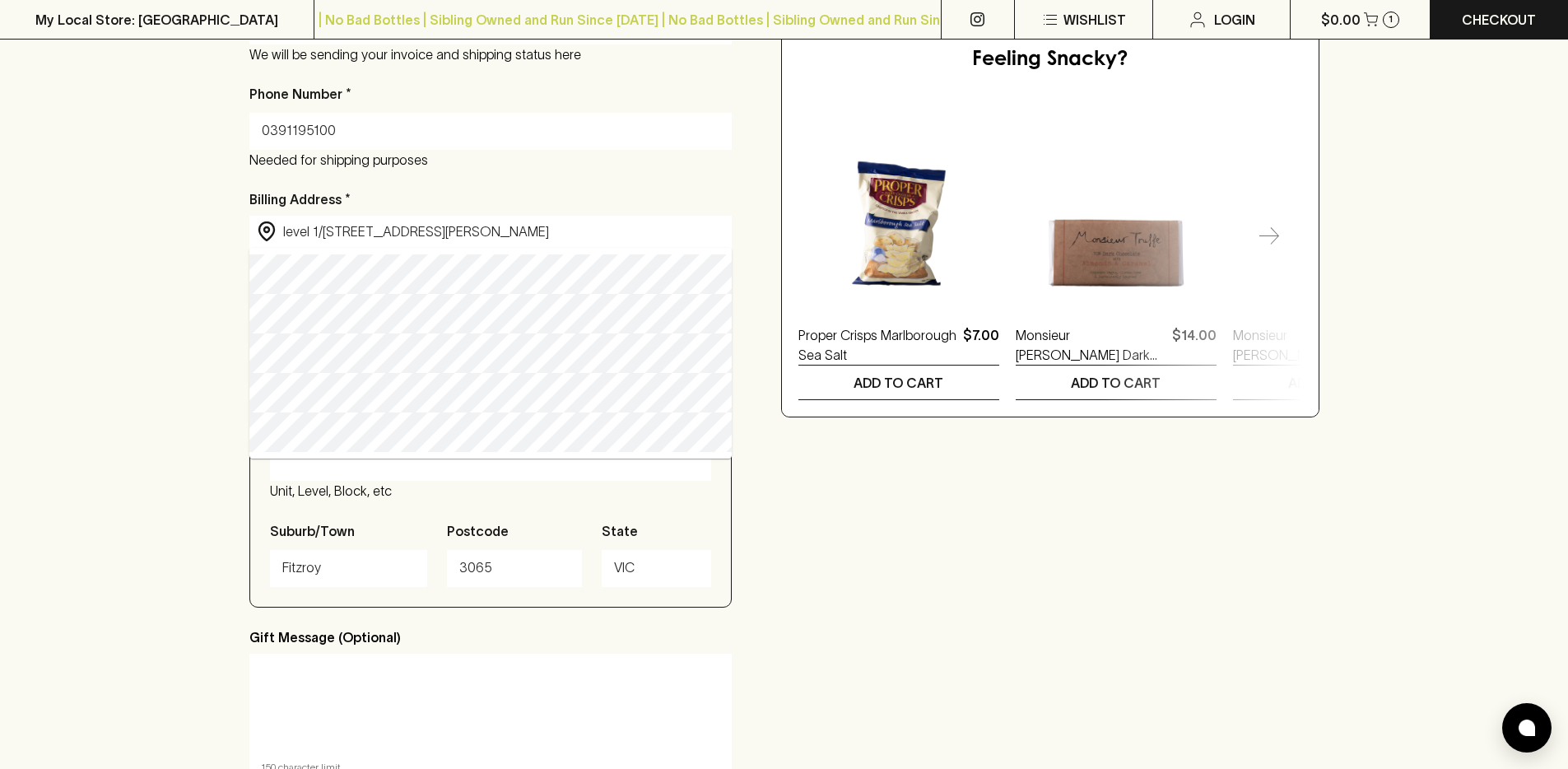
type input "level [STREET_ADDRESS][PERSON_NAME]"
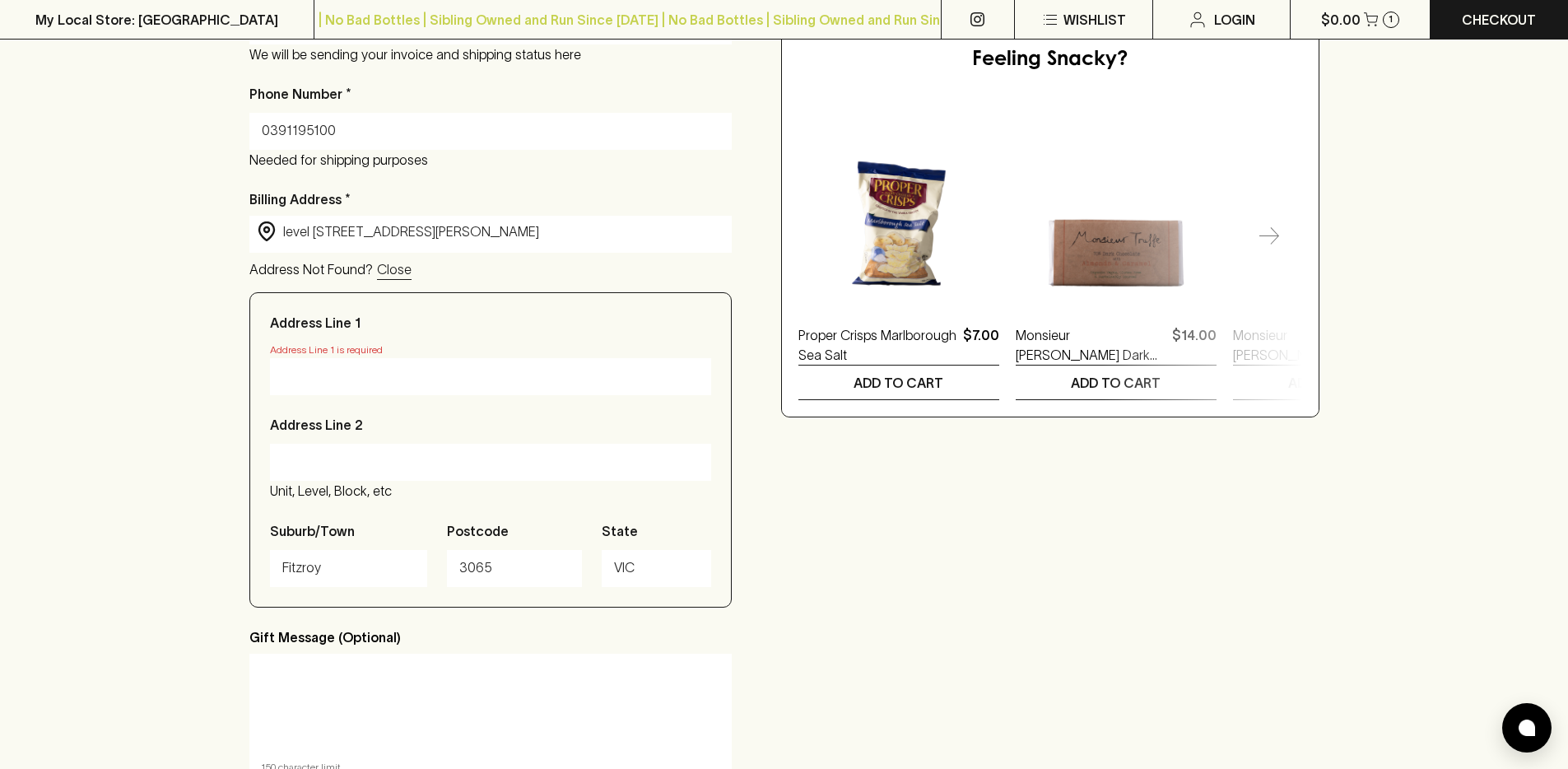
type input "level 1/[STREET_ADDRESS][PERSON_NAME]"
type input "Victoria"
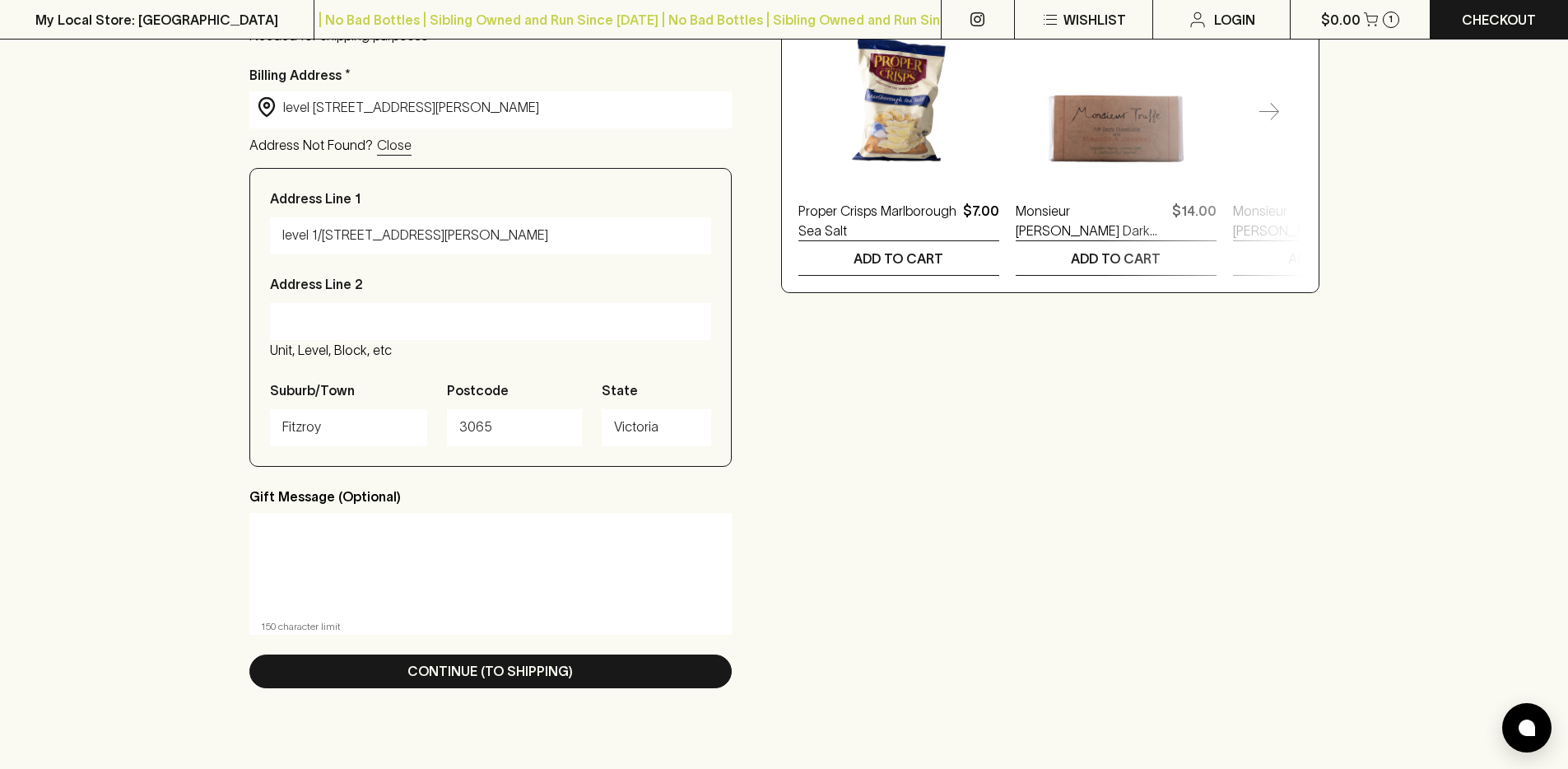
scroll to position [851, 0]
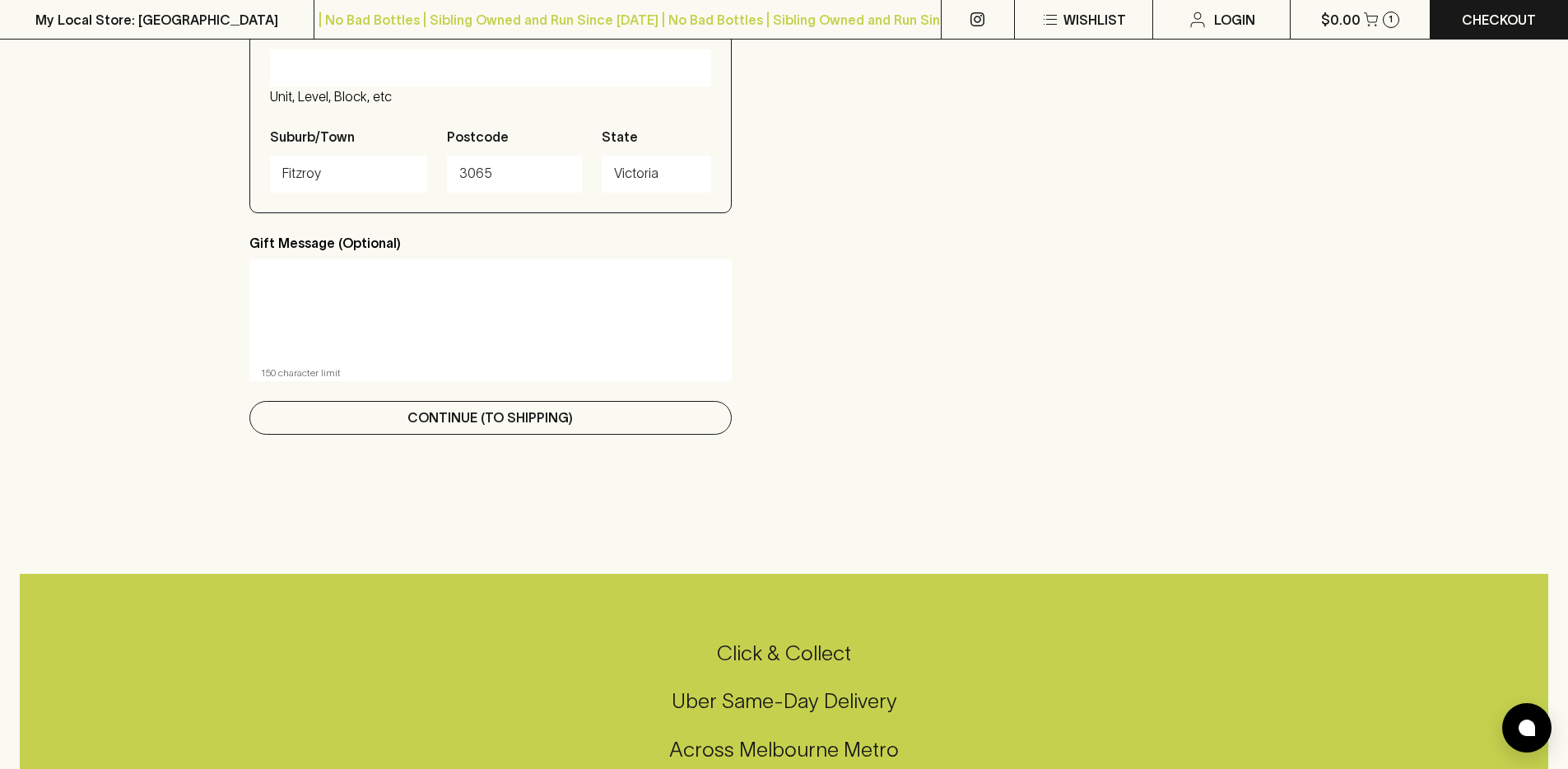
click at [411, 419] on p "Continue (To Shipping)" at bounding box center [489, 416] width 165 height 20
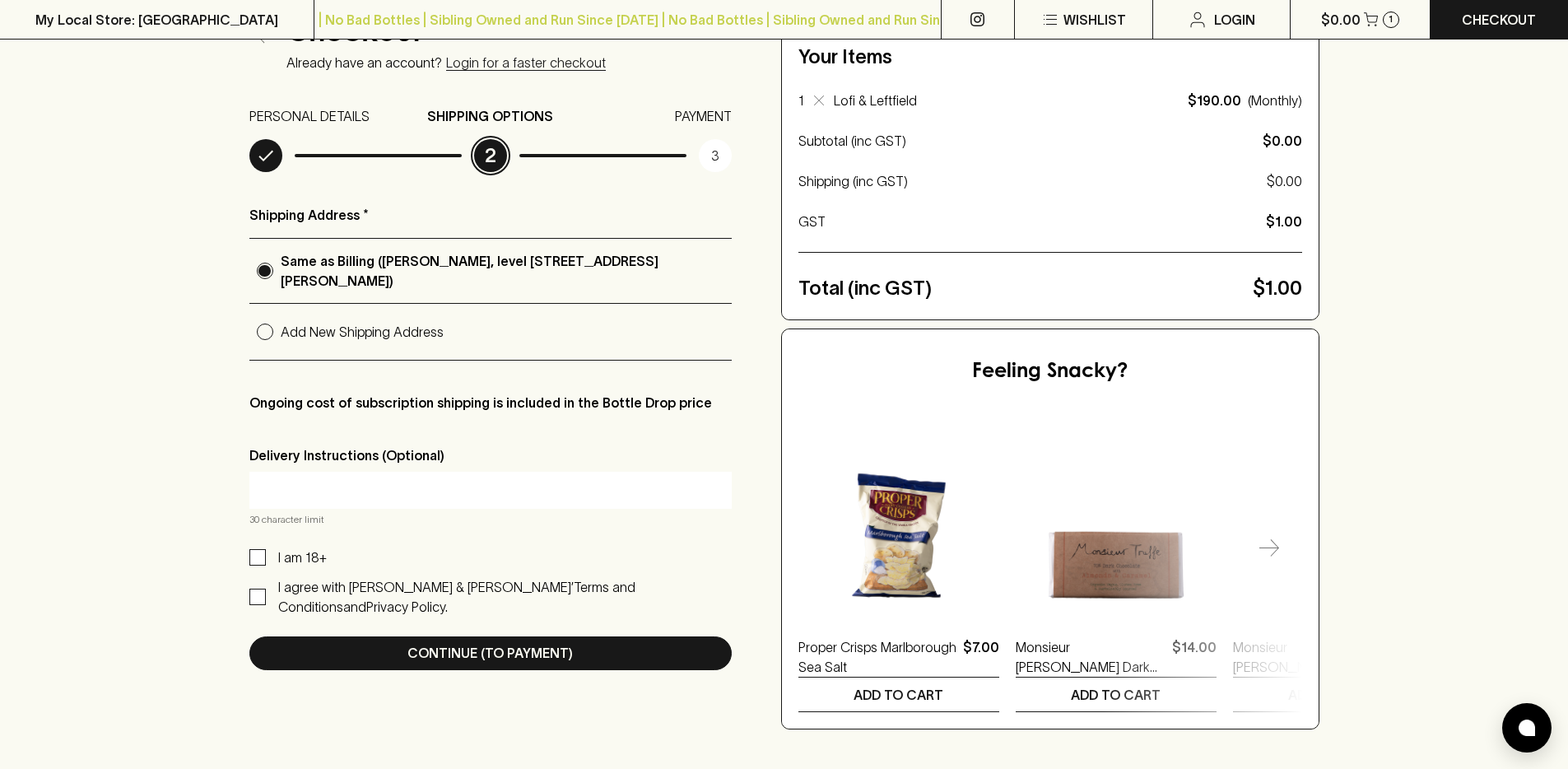
scroll to position [245, 0]
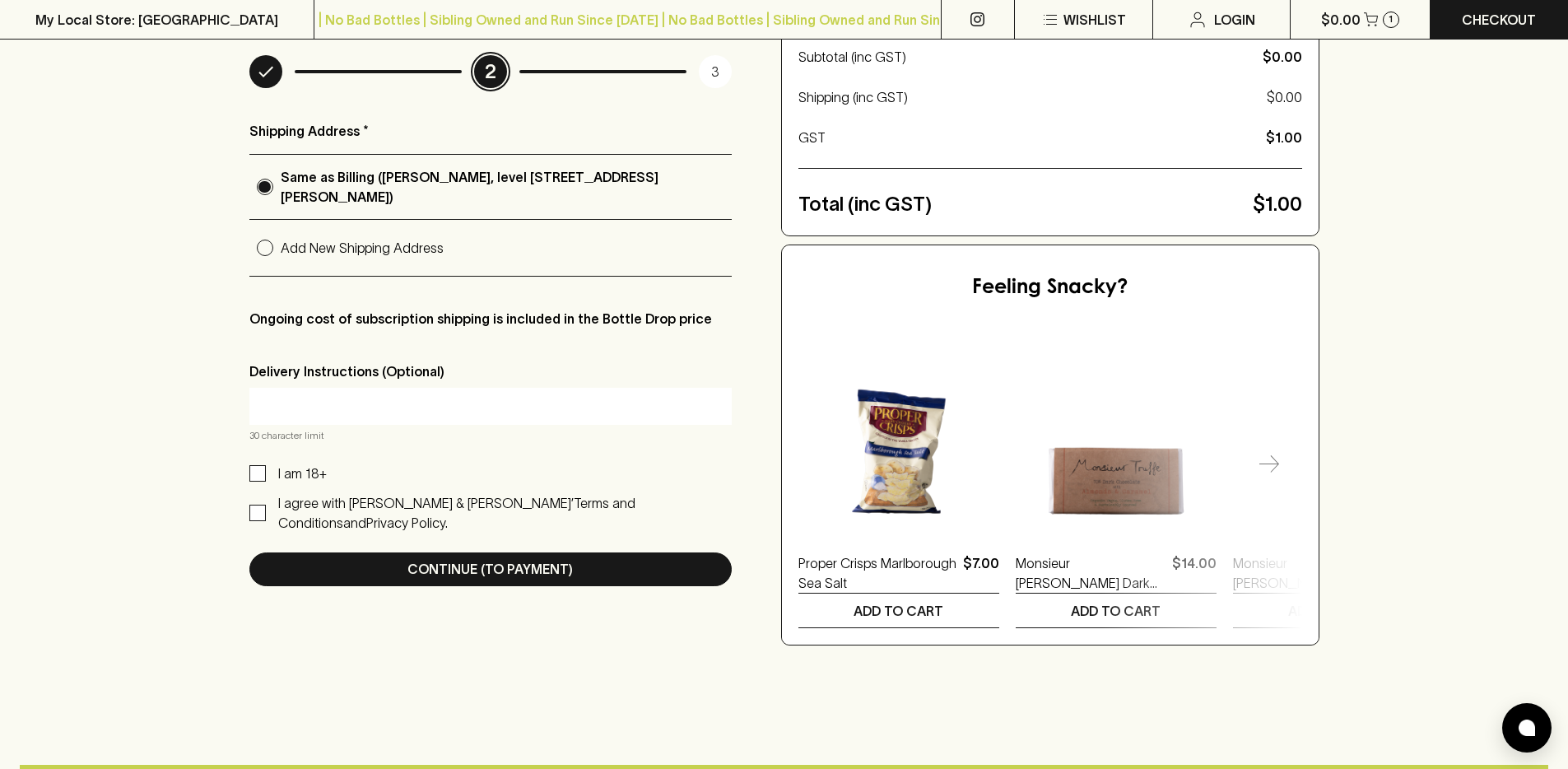
click at [338, 315] on p "Ongoing cost of subscription shipping is included in the Bottle Drop price" at bounding box center [490, 318] width 483 height 20
click at [265, 475] on label "I am 18+" at bounding box center [287, 472] width 77 height 20
click at [265, 475] on input "I am 18+" at bounding box center [257, 472] width 16 height 16
checkbox input "true"
click at [262, 510] on input "I agree with [PERSON_NAME] & [PERSON_NAME]’ Terms and Conditions and Privacy Po…" at bounding box center [257, 512] width 16 height 16
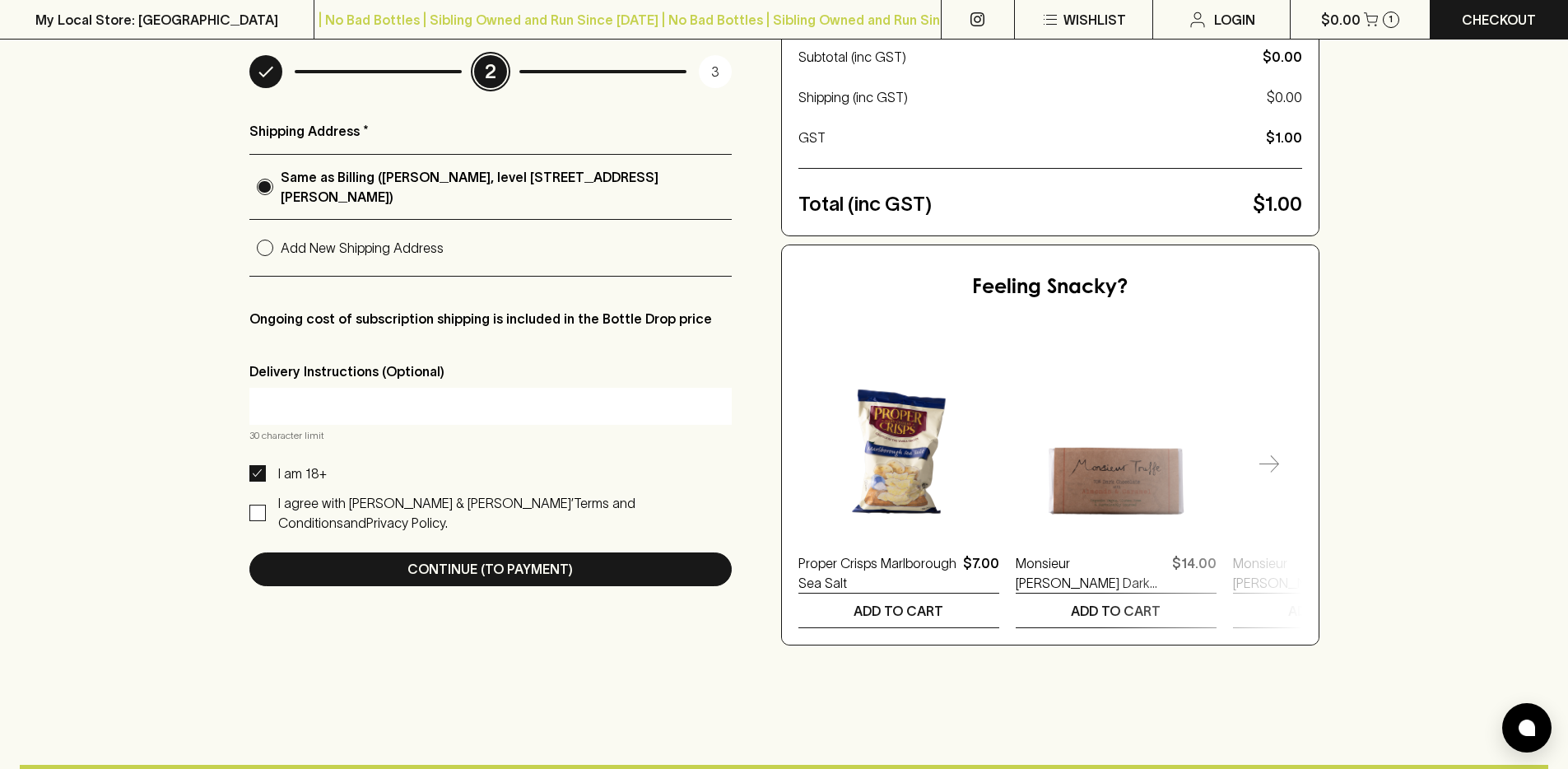
checkbox input "true"
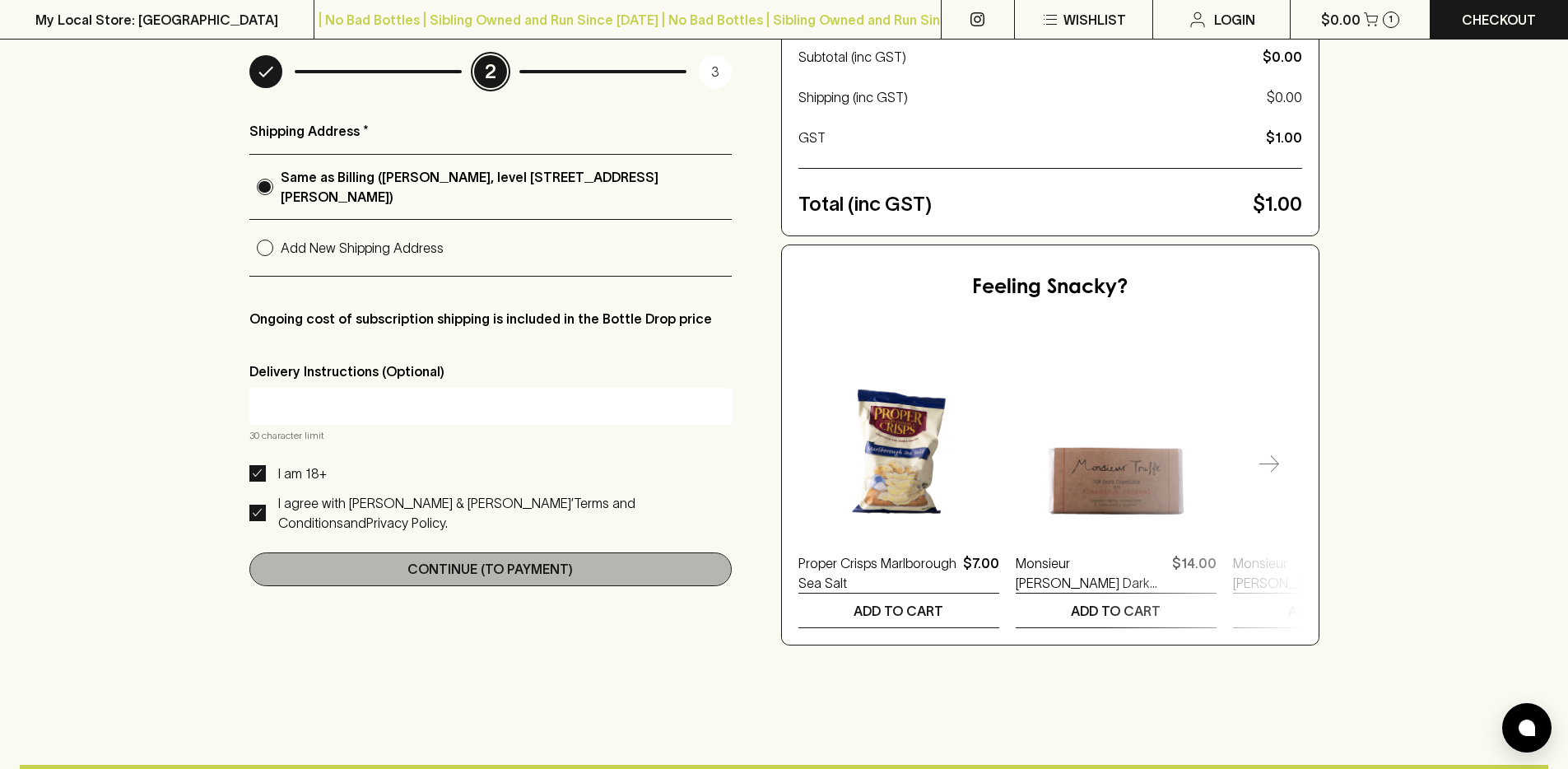
click at [404, 558] on button "Continue (To Payment)" at bounding box center [490, 569] width 483 height 34
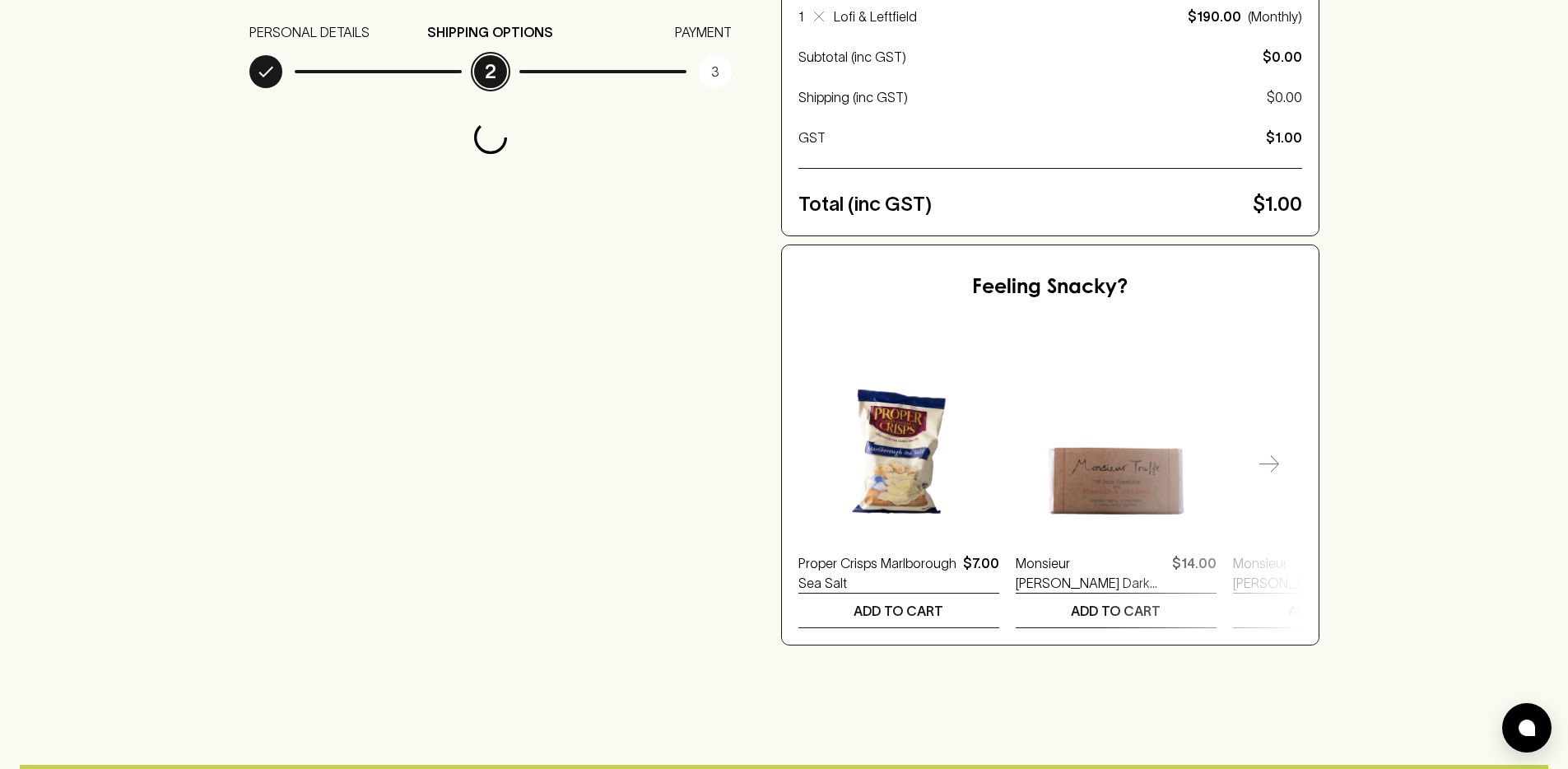
scroll to position [0, 0]
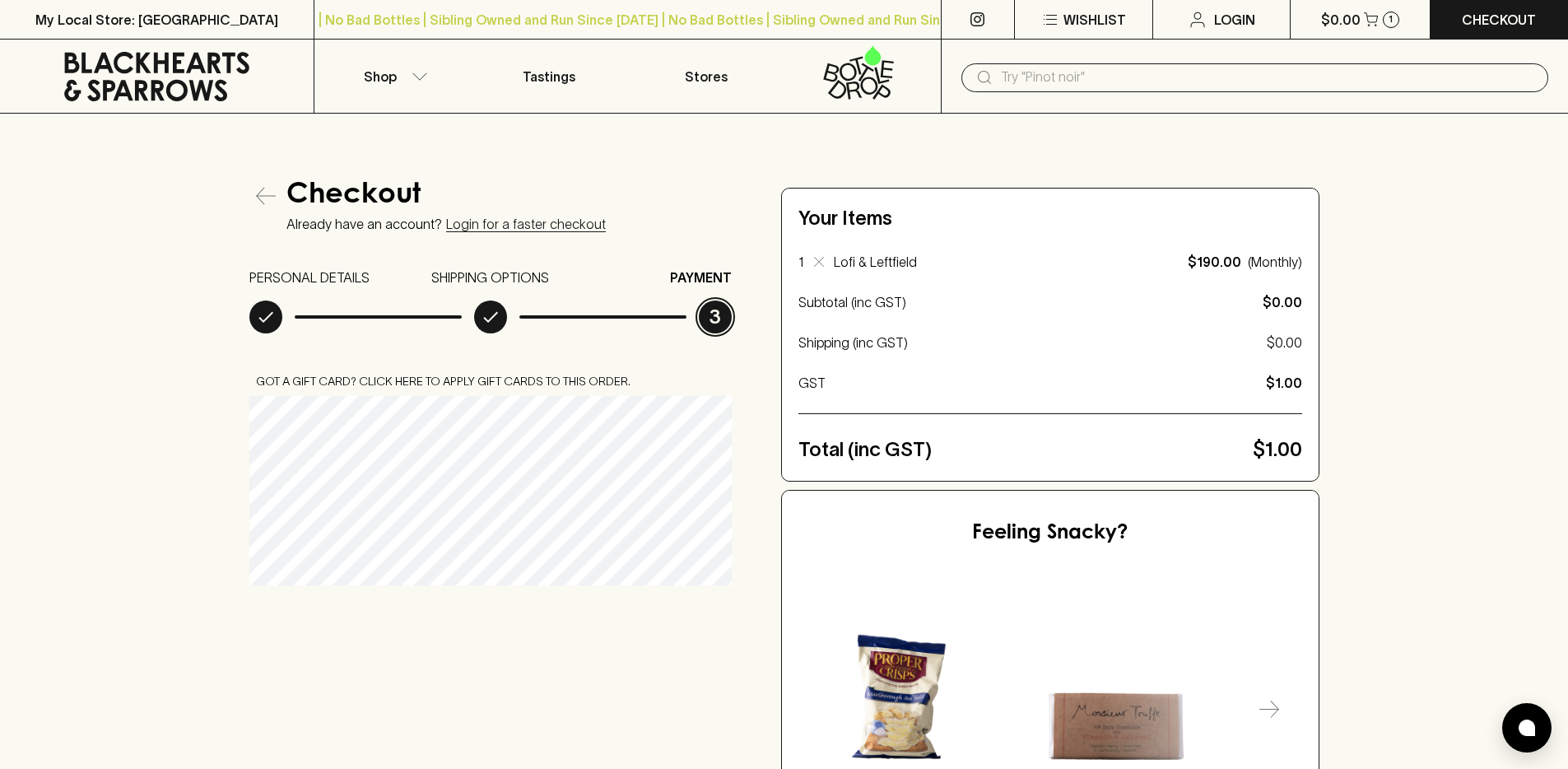
click at [166, 419] on div "Checkout Already have an account? Login for a faster checkout PERSONAL DETAILS …" at bounding box center [784, 535] width 1568 height 843
click at [1204, 22] on icon at bounding box center [1197, 20] width 20 height 20
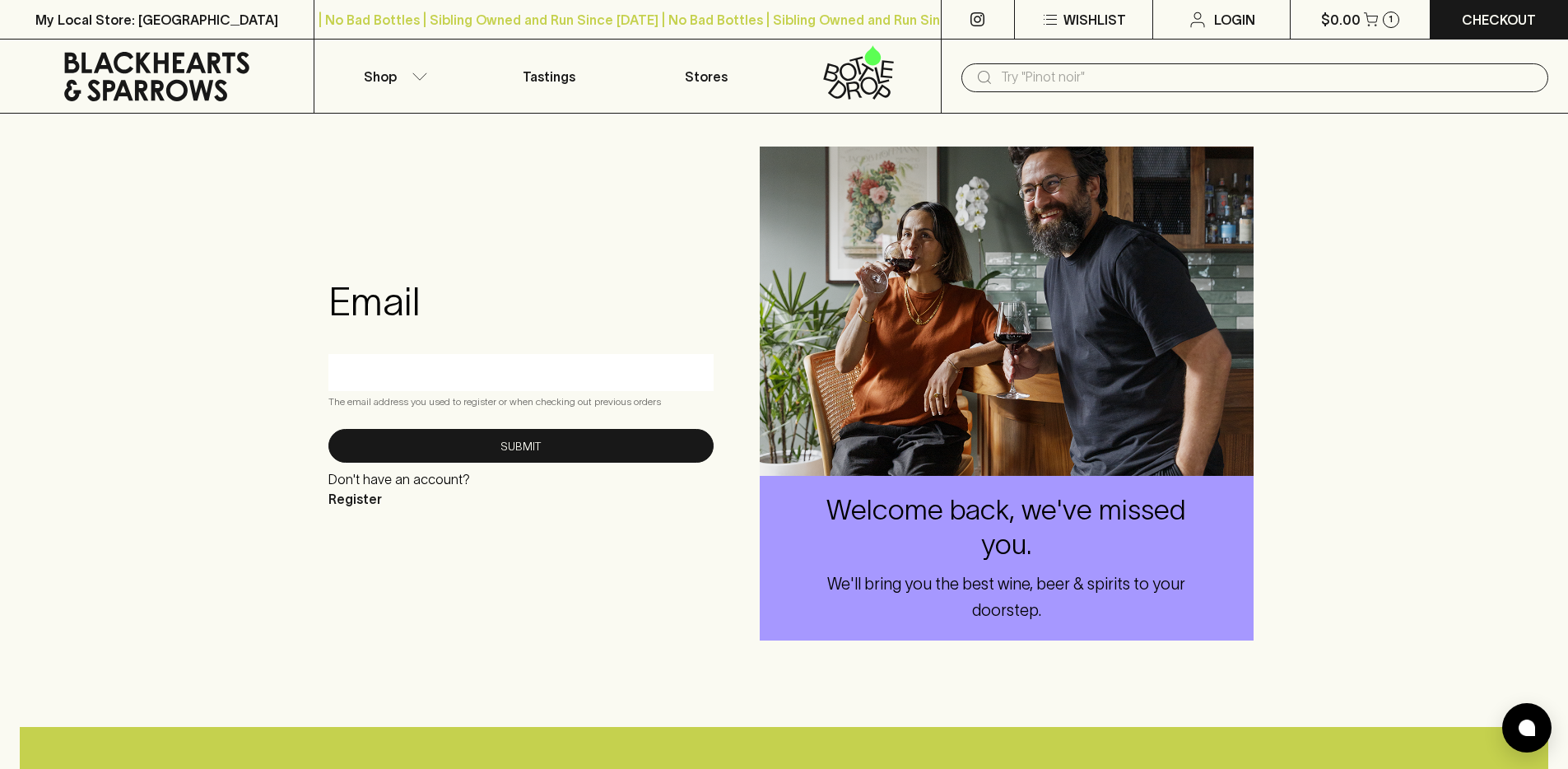
click at [472, 376] on input "text" at bounding box center [521, 371] width 360 height 26
click at [580, 378] on input "text" at bounding box center [521, 371] width 360 height 26
